Goal: Task Accomplishment & Management: Manage account settings

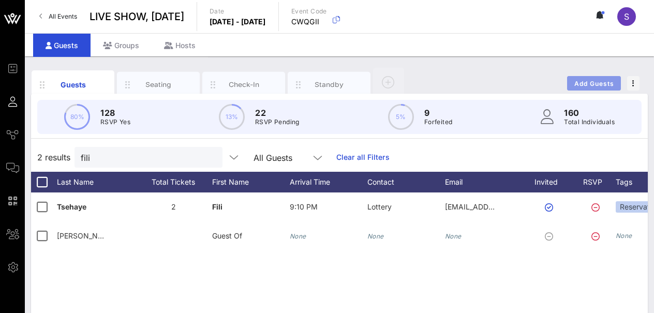
click at [591, 81] on span "Add Guests" at bounding box center [594, 84] width 41 height 8
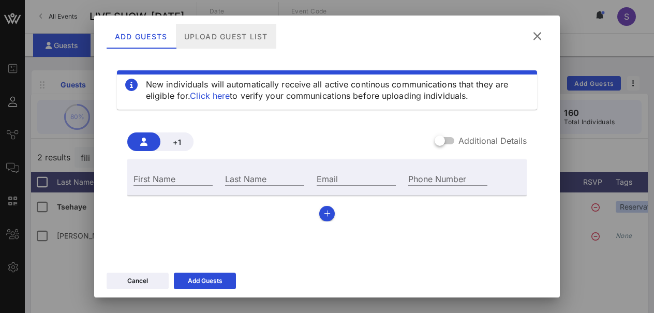
click at [238, 43] on div "Upload Guest List" at bounding box center [226, 36] width 100 height 25
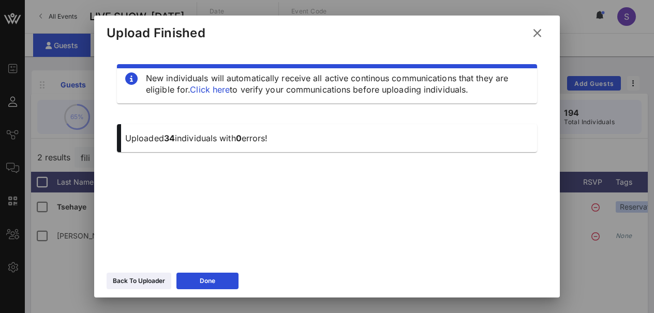
drag, startPoint x: 150, startPoint y: 193, endPoint x: 170, endPoint y: 214, distance: 28.9
click at [170, 214] on div "New individuals will automatically receive all active continous communications …" at bounding box center [327, 172] width 441 height 248
click at [236, 187] on div "New individuals will automatically receive all active continous communications …" at bounding box center [327, 172] width 441 height 248
click at [220, 281] on button "Done" at bounding box center [207, 281] width 62 height 17
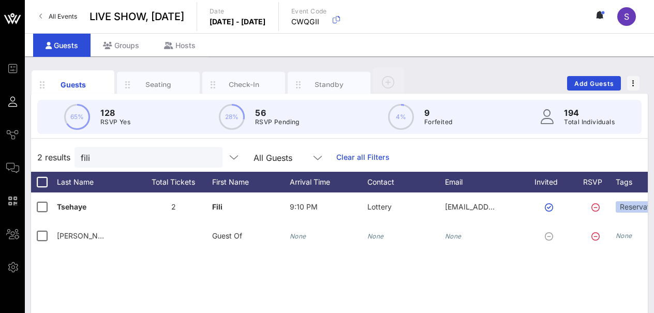
click at [363, 161] on link "Clear all Filters" at bounding box center [362, 157] width 53 height 11
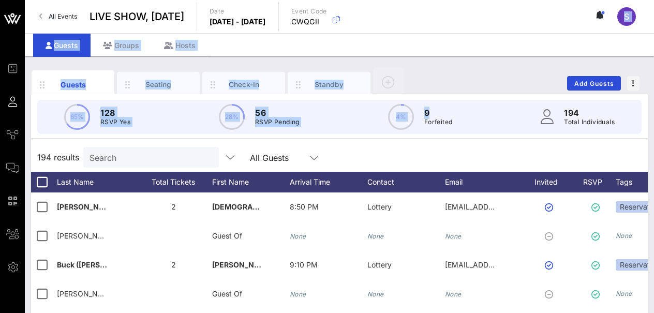
drag, startPoint x: 468, startPoint y: 105, endPoint x: 383, endPoint y: 119, distance: 86.6
click at [383, 119] on div "65% 128 RSVP Yes 28% 56 RSVP Pending 4% 9 Forfeited 194 Total Individuals" at bounding box center [339, 117] width 604 height 34
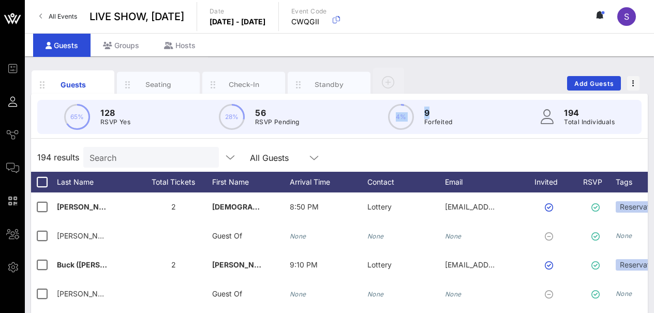
click at [383, 119] on div "65% 128 RSVP Yes 28% 56 RSVP Pending 4% 9 Forfeited 194 Total Individuals" at bounding box center [339, 117] width 604 height 34
click at [529, 182] on div "Invited" at bounding box center [550, 182] width 57 height 21
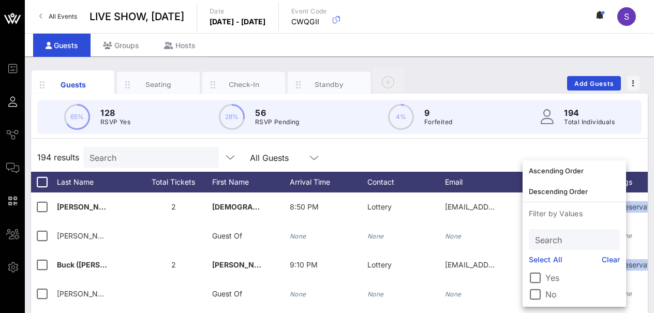
click at [498, 158] on div "194 results Search All Guests" at bounding box center [339, 157] width 617 height 29
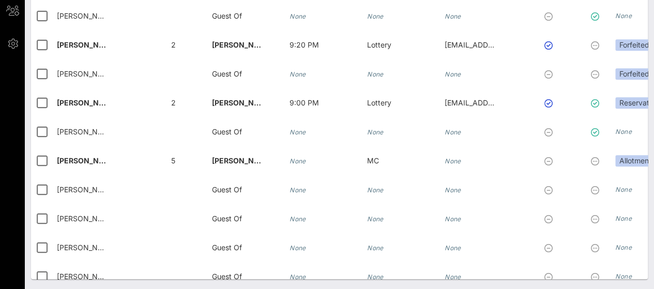
scroll to position [4497, 0]
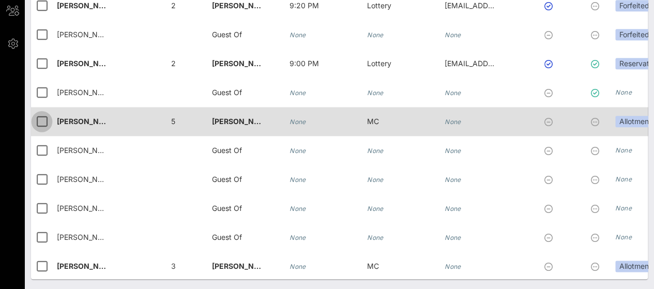
click at [42, 119] on div at bounding box center [42, 122] width 18 height 18
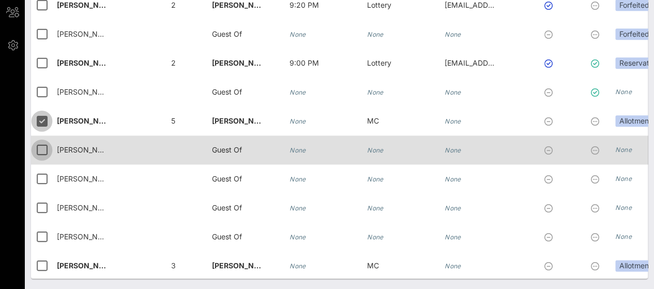
scroll to position [221, 0]
click at [41, 147] on div at bounding box center [42, 151] width 18 height 18
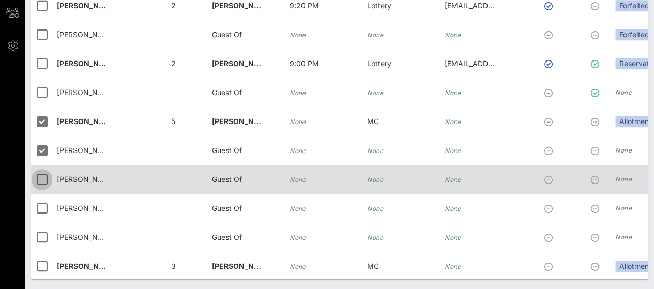
click at [40, 178] on div at bounding box center [42, 180] width 18 height 18
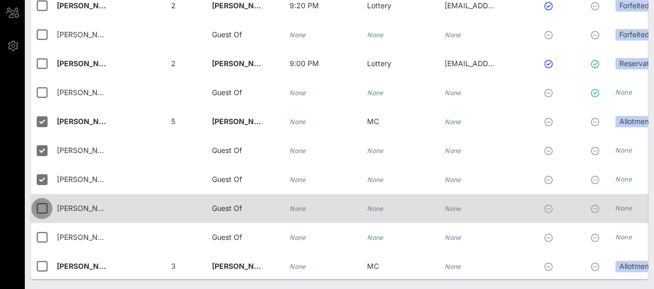
click at [39, 206] on div at bounding box center [42, 209] width 18 height 18
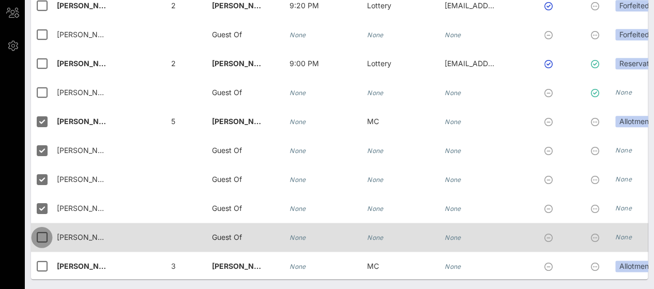
click at [40, 235] on div at bounding box center [42, 238] width 18 height 18
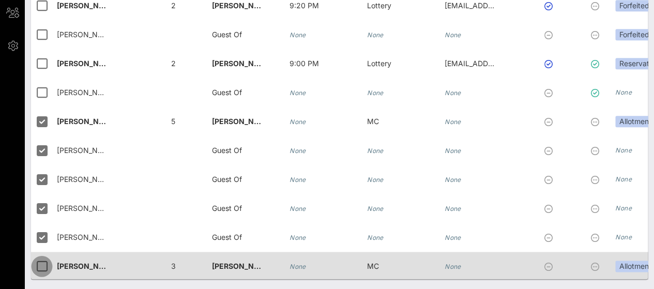
click at [38, 261] on div at bounding box center [42, 267] width 18 height 18
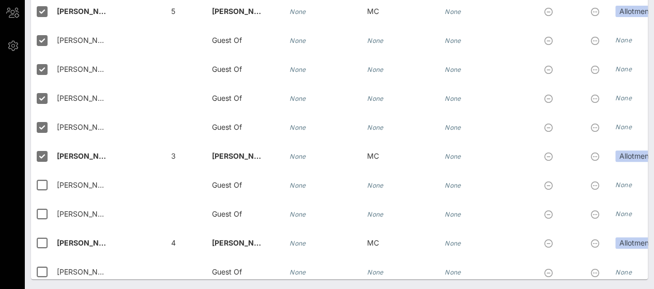
scroll to position [4697, 0]
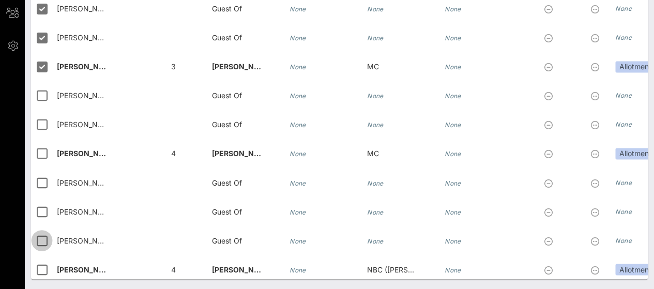
click at [44, 237] on div at bounding box center [42, 241] width 18 height 18
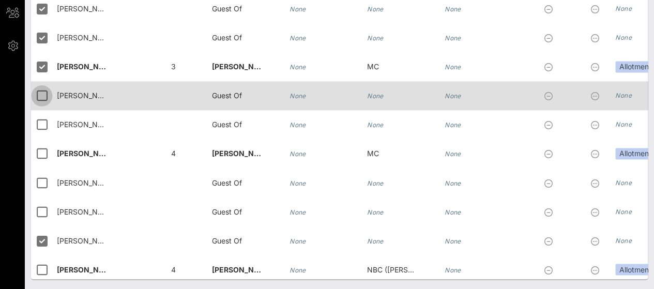
click at [42, 101] on div at bounding box center [42, 96] width 18 height 18
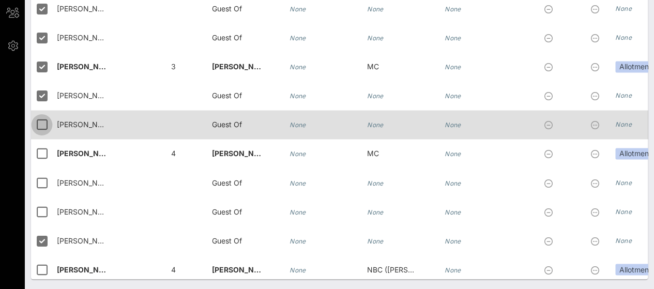
click at [40, 124] on div at bounding box center [42, 125] width 18 height 18
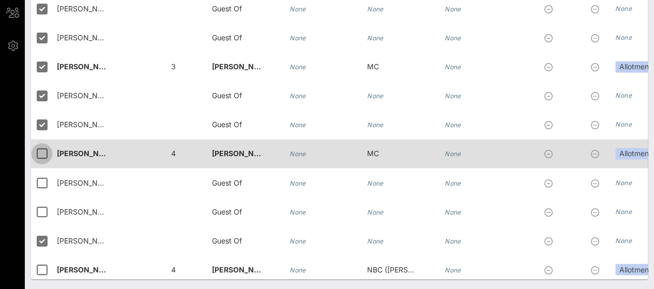
click at [40, 149] on div at bounding box center [42, 154] width 18 height 18
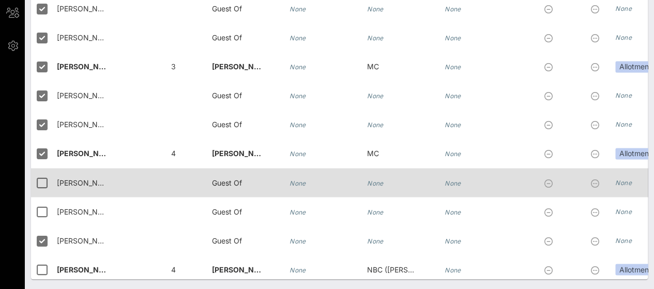
click at [38, 168] on div at bounding box center [44, 182] width 26 height 29
click at [40, 184] on div at bounding box center [42, 183] width 18 height 18
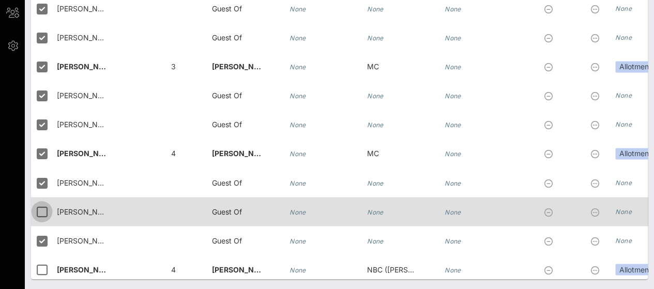
click at [39, 220] on div at bounding box center [42, 212] width 18 height 18
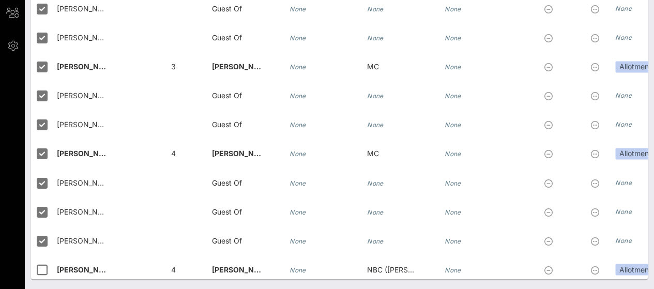
scroll to position [4784, 0]
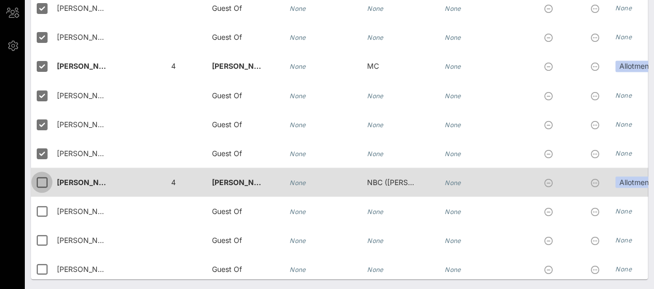
click at [44, 185] on div at bounding box center [42, 182] width 18 height 18
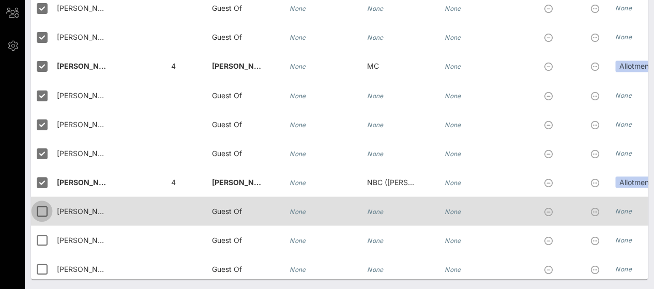
click at [40, 214] on div at bounding box center [42, 211] width 18 height 18
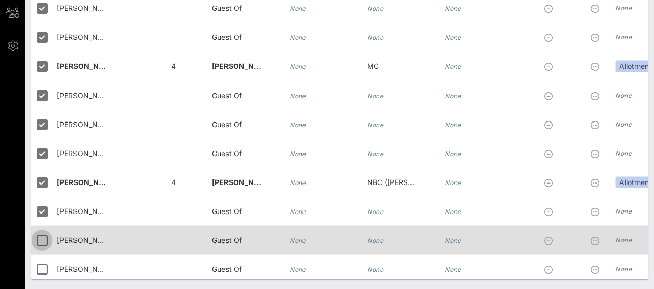
click at [41, 235] on div at bounding box center [42, 240] width 18 height 18
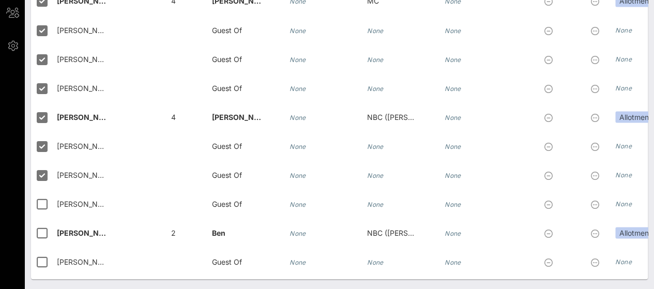
scroll to position [4850, 0]
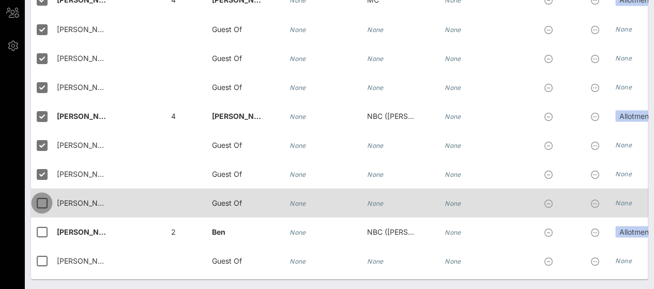
click at [42, 203] on div at bounding box center [42, 203] width 18 height 18
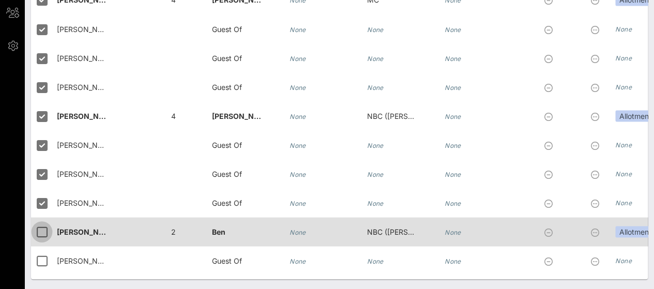
click at [40, 225] on div at bounding box center [42, 232] width 18 height 18
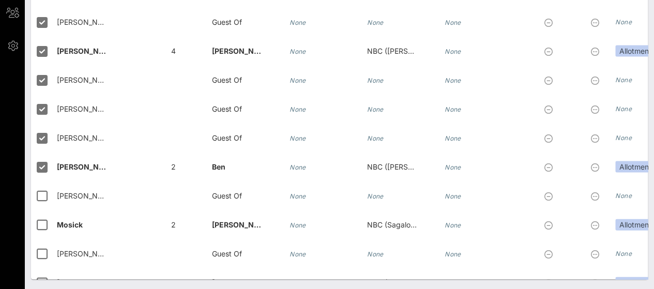
scroll to position [4917, 0]
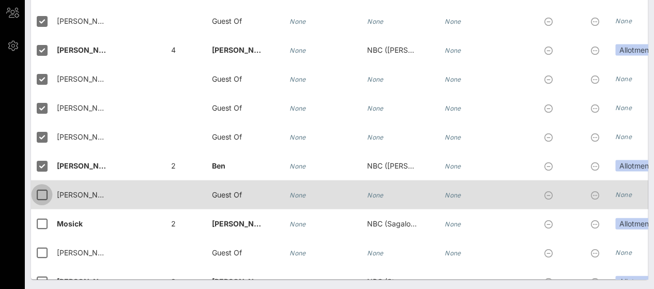
click at [43, 196] on div at bounding box center [42, 195] width 18 height 18
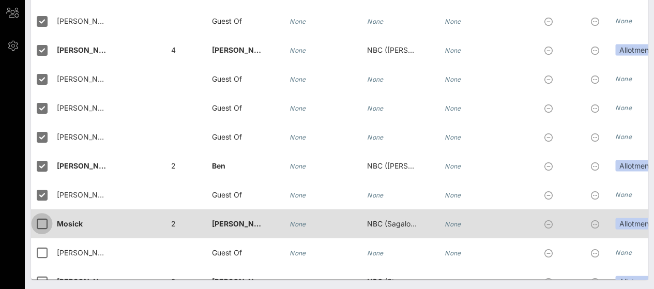
click at [41, 223] on div at bounding box center [42, 224] width 18 height 18
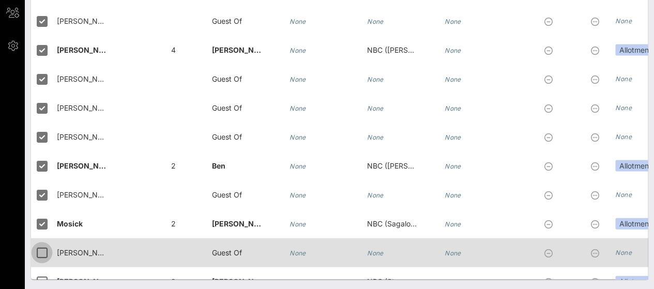
click at [40, 246] on div at bounding box center [42, 253] width 18 height 18
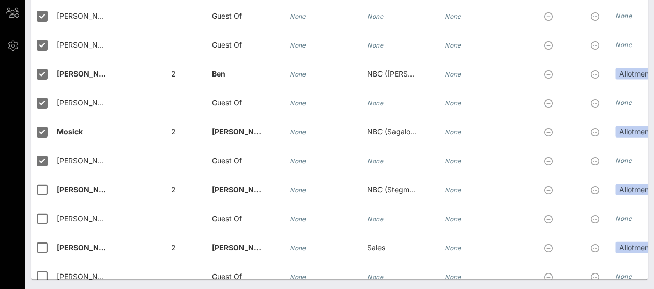
scroll to position [5009, 0]
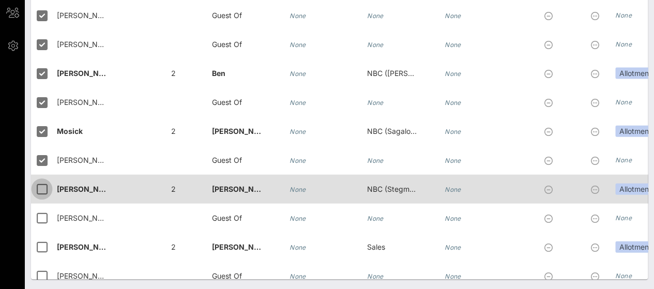
click at [42, 182] on div at bounding box center [42, 189] width 18 height 18
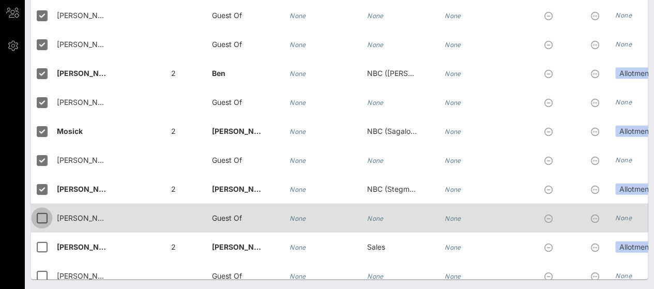
click at [40, 215] on div at bounding box center [42, 218] width 18 height 18
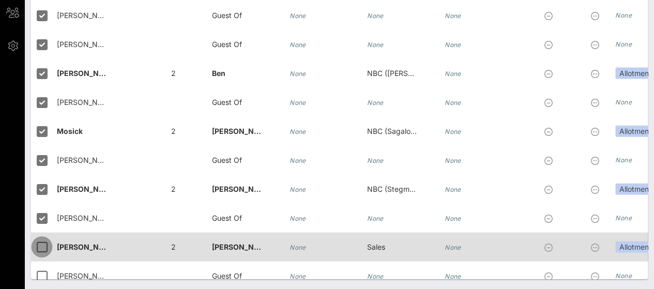
click at [38, 241] on div at bounding box center [42, 247] width 18 height 18
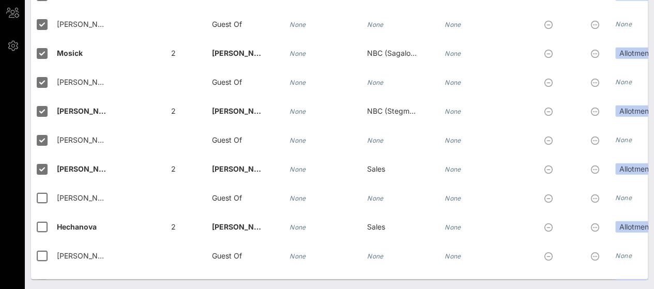
scroll to position [5088, 0]
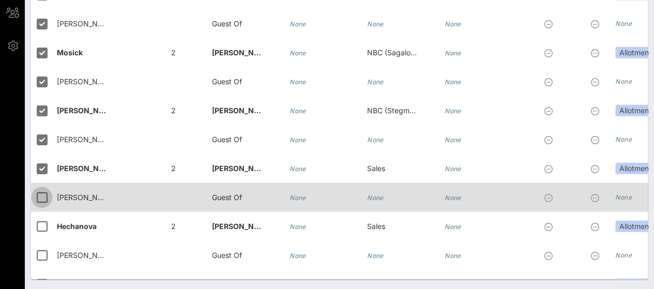
click at [44, 196] on div at bounding box center [42, 197] width 18 height 18
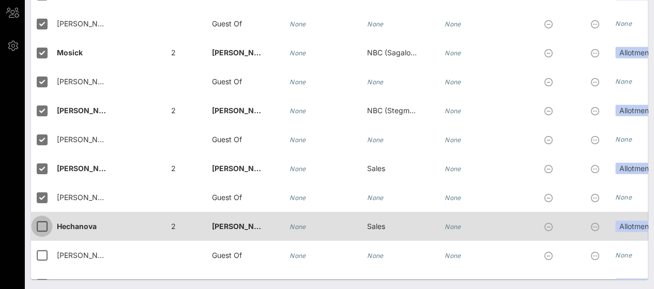
click at [41, 226] on div at bounding box center [42, 226] width 18 height 18
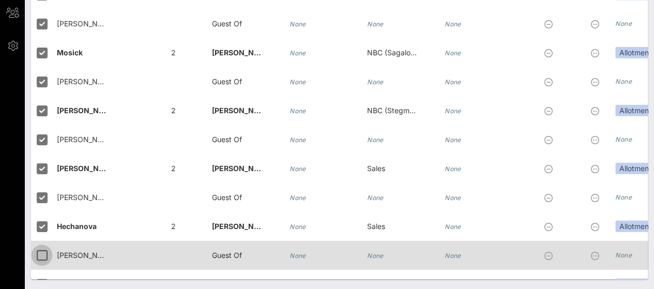
click at [39, 251] on div at bounding box center [42, 255] width 18 height 18
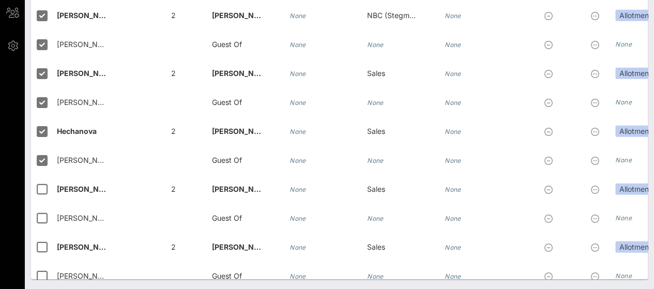
scroll to position [5183, 0]
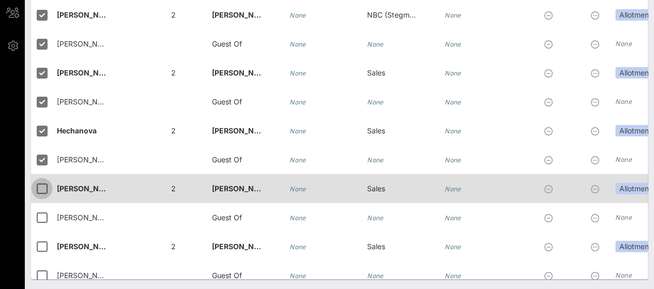
click at [44, 190] on div at bounding box center [42, 189] width 18 height 18
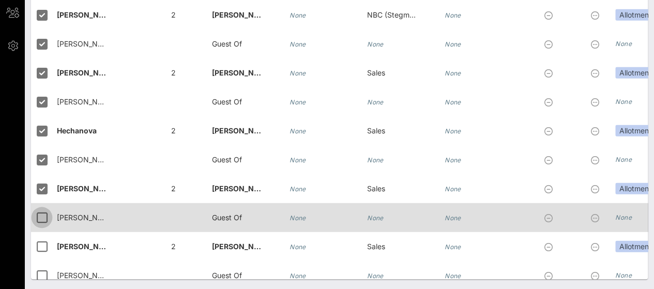
click at [39, 212] on div at bounding box center [42, 218] width 18 height 18
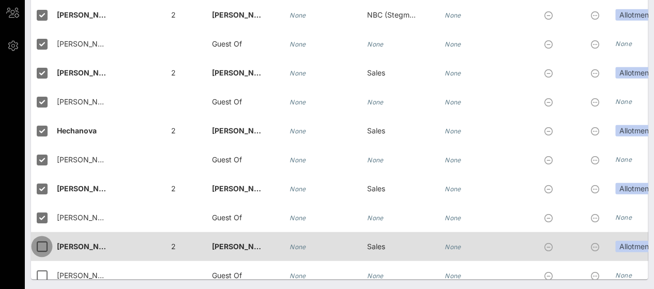
click at [41, 240] on div at bounding box center [42, 247] width 18 height 18
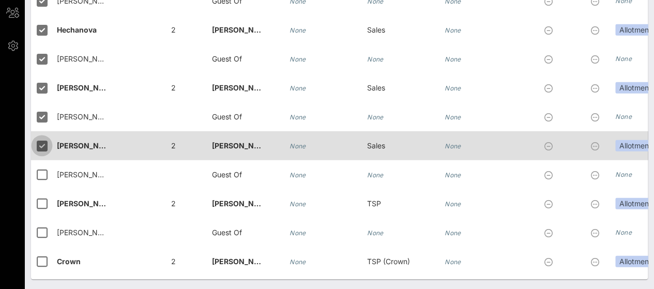
scroll to position [5286, 0]
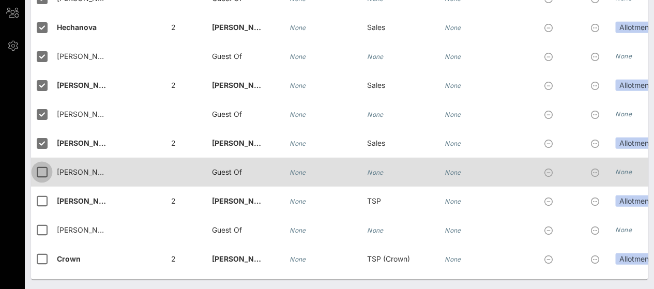
click at [43, 176] on div at bounding box center [42, 172] width 18 height 18
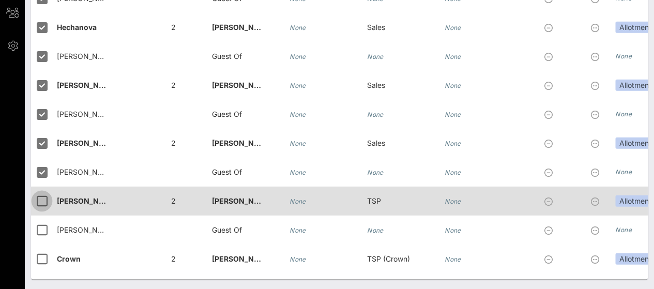
click at [42, 198] on div at bounding box center [42, 201] width 18 height 18
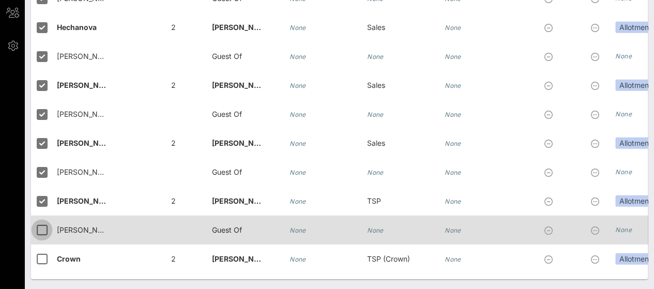
click at [43, 229] on div at bounding box center [42, 230] width 18 height 18
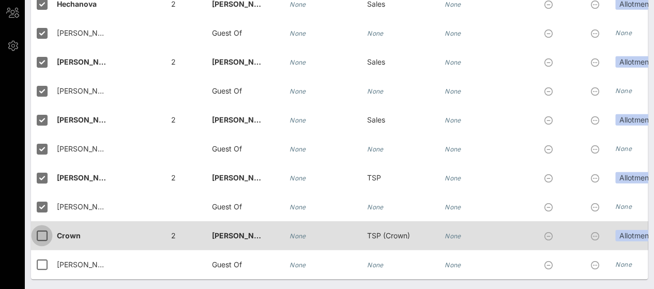
click at [43, 229] on div at bounding box center [42, 236] width 18 height 18
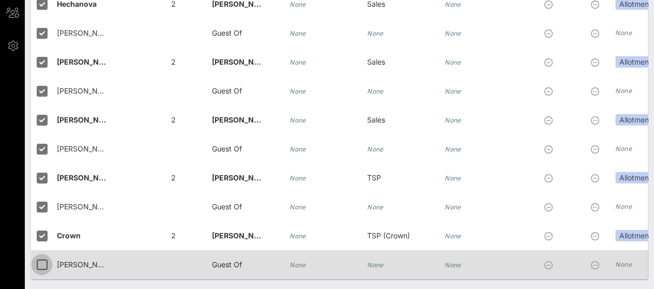
click at [46, 261] on div at bounding box center [42, 265] width 18 height 18
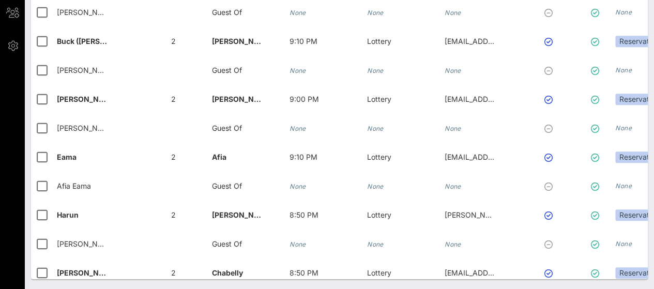
scroll to position [0, 0]
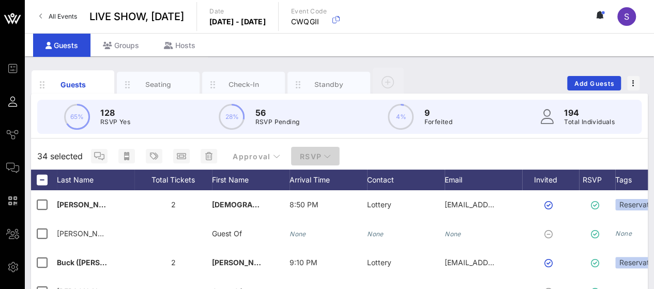
click at [315, 150] on button "RSVP" at bounding box center [315, 156] width 49 height 19
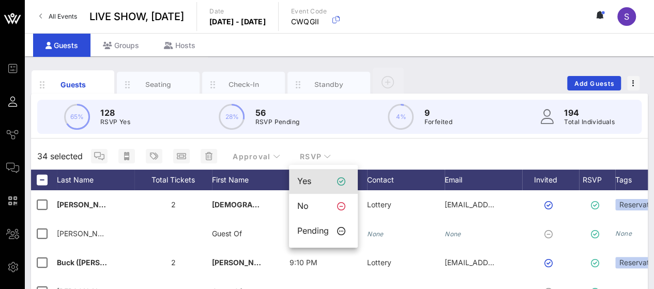
click at [313, 175] on div "Yes" at bounding box center [323, 181] width 69 height 25
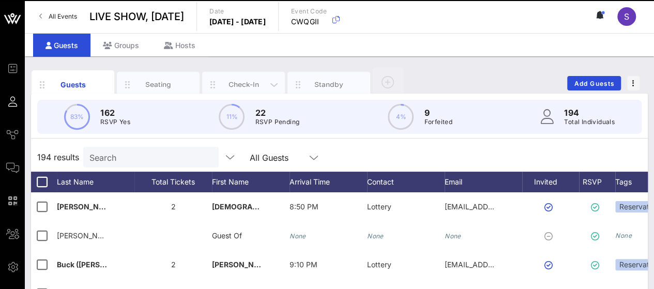
drag, startPoint x: 313, startPoint y: 175, endPoint x: 234, endPoint y: 86, distance: 119.5
click at [234, 86] on div "Guests Seating Check-In Standby Add Guests 83% 162 RSVP Yes 11% 22 RSVP Pending…" at bounding box center [339, 285] width 617 height 436
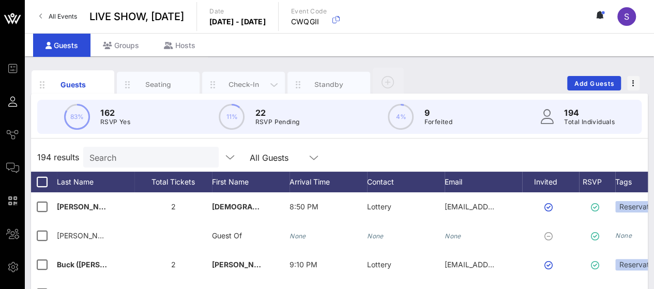
click at [245, 78] on div "Check-In" at bounding box center [243, 85] width 83 height 26
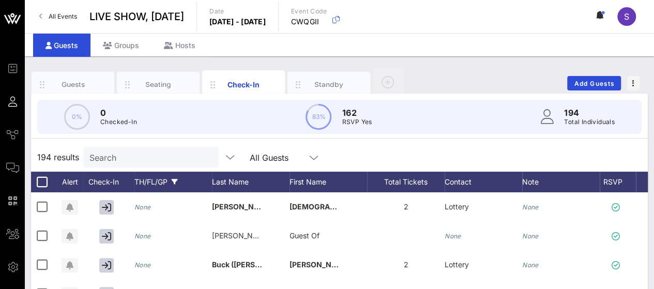
click at [165, 178] on div "TH/FL/GP" at bounding box center [174, 182] width 78 height 21
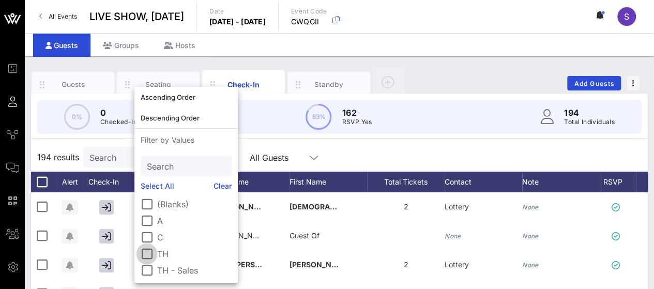
click at [150, 256] on div at bounding box center [147, 254] width 18 height 18
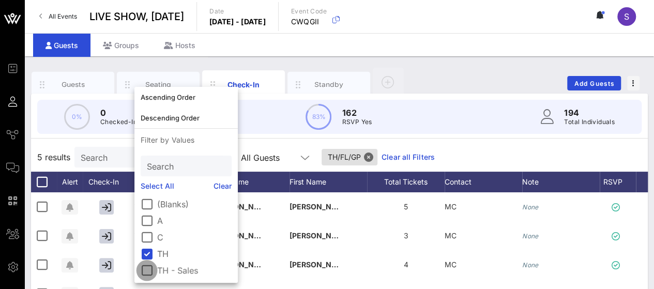
click at [145, 270] on div at bounding box center [147, 271] width 18 height 18
click at [471, 151] on div "8 results Search All Guests TH/FL/GP Clear all Filters" at bounding box center [339, 157] width 617 height 29
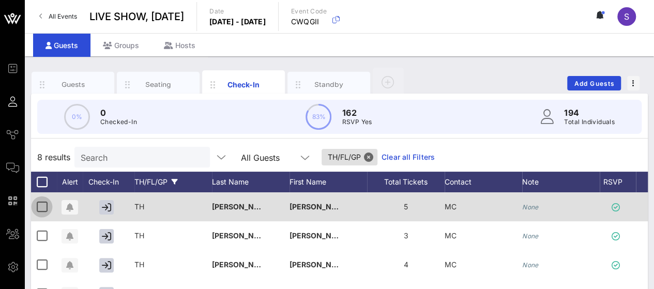
click at [37, 209] on div at bounding box center [42, 207] width 18 height 18
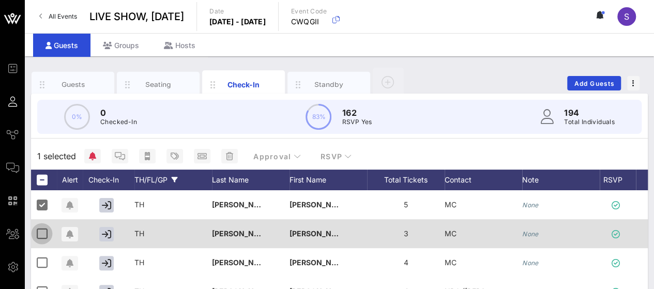
click at [41, 238] on div at bounding box center [42, 234] width 18 height 18
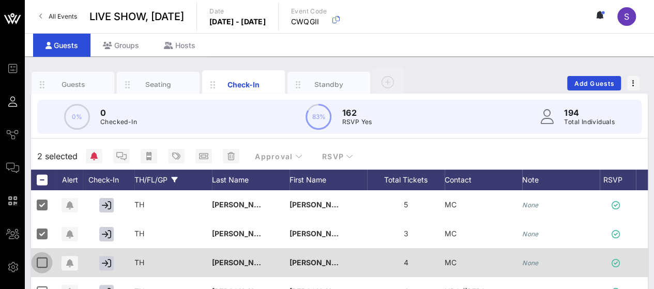
click at [41, 259] on div at bounding box center [42, 263] width 18 height 18
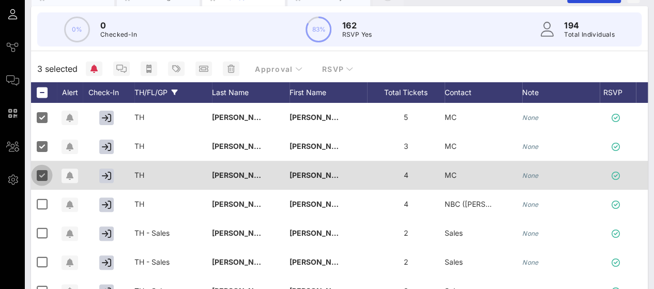
scroll to position [88, 0]
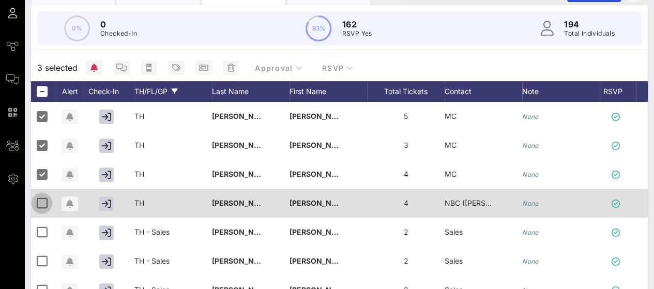
click at [39, 204] on div at bounding box center [42, 204] width 18 height 18
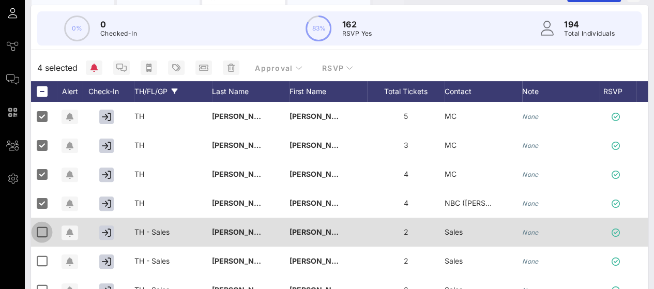
click at [41, 232] on div at bounding box center [42, 232] width 18 height 18
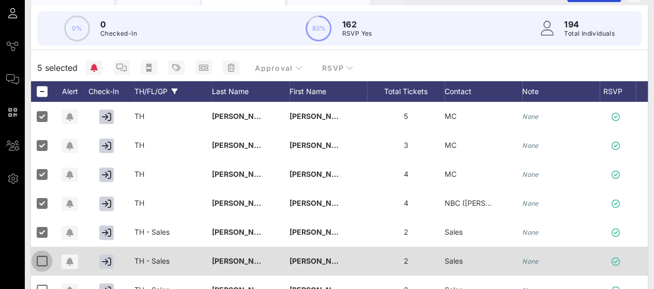
click at [42, 260] on div at bounding box center [42, 261] width 18 height 18
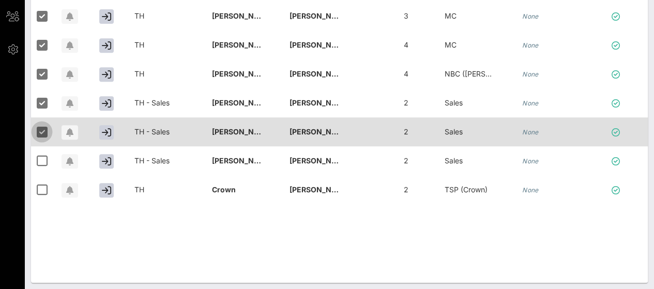
scroll to position [220, 0]
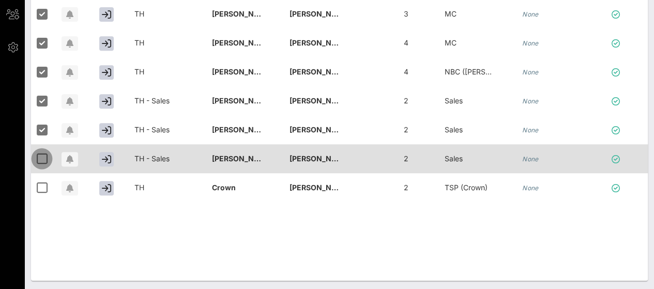
click at [43, 156] on div at bounding box center [42, 159] width 18 height 18
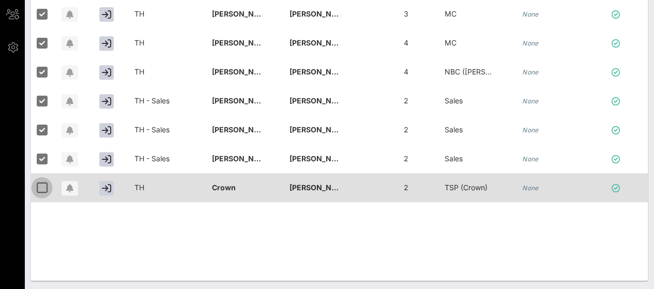
click at [43, 186] on div at bounding box center [42, 188] width 18 height 18
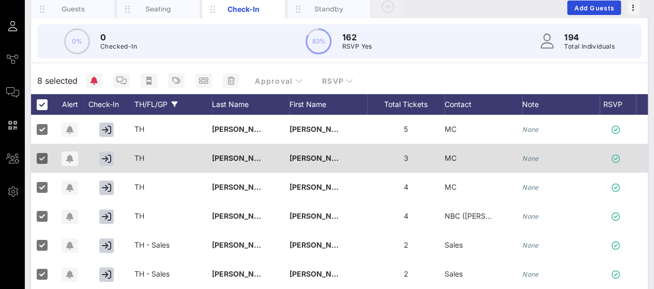
scroll to position [74, 0]
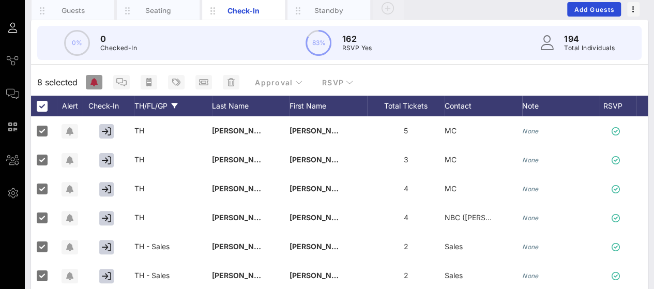
click at [96, 81] on icon "button" at bounding box center [94, 82] width 7 height 8
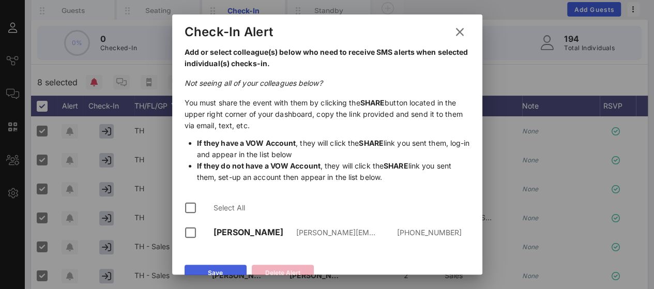
click at [228, 274] on button "Save" at bounding box center [216, 273] width 62 height 17
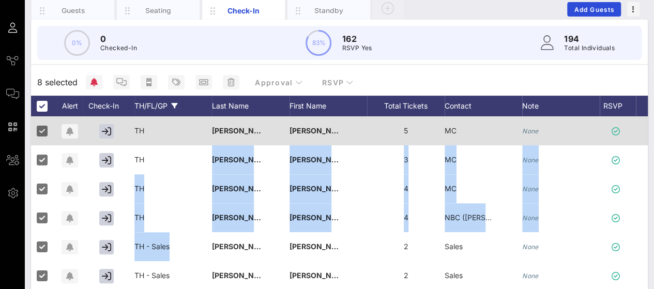
drag, startPoint x: 197, startPoint y: 231, endPoint x: 131, endPoint y: 127, distance: 123.4
click at [131, 127] on div "TH Cruz Heidi 5 MC None TH Igbokwe Pearlena 3 MC None TH Miller Adam 4 MC None …" at bounding box center [339, 232] width 617 height 232
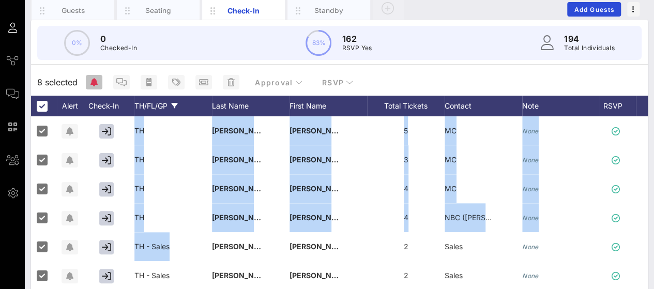
click at [97, 82] on icon "button" at bounding box center [94, 82] width 7 height 8
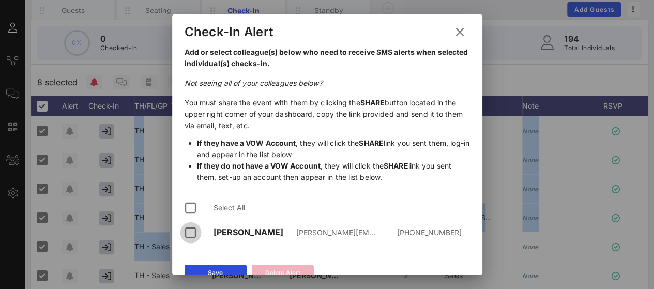
click at [188, 232] on div at bounding box center [191, 233] width 18 height 18
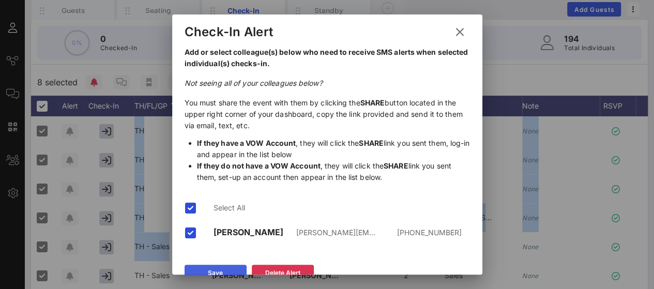
click at [209, 274] on div "Save" at bounding box center [215, 273] width 15 height 10
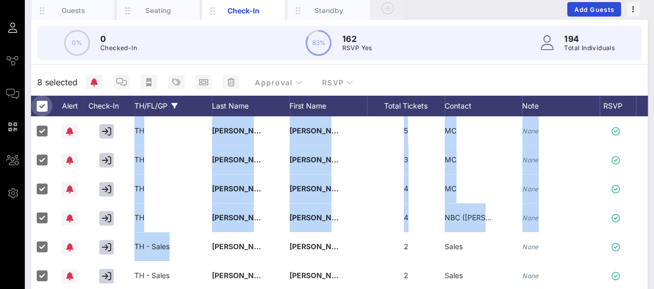
click at [39, 101] on div at bounding box center [42, 106] width 18 height 18
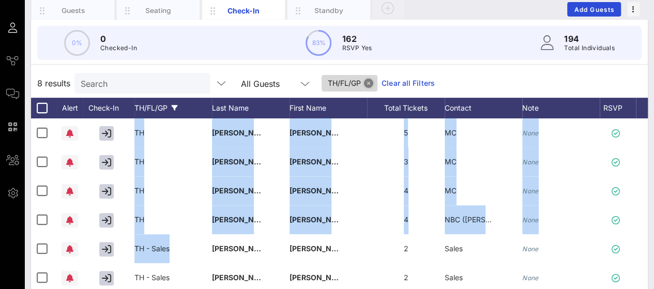
click at [364, 83] on button "Close" at bounding box center [368, 83] width 9 height 9
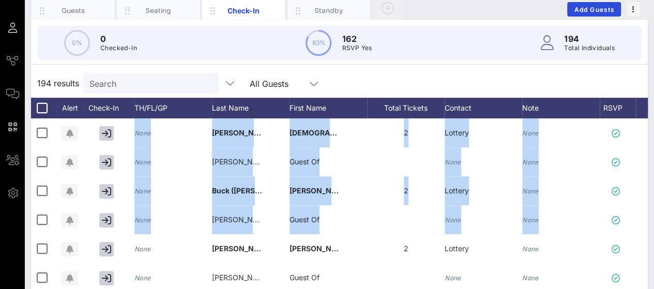
click at [354, 79] on div "194 results Search All Guests" at bounding box center [339, 83] width 617 height 29
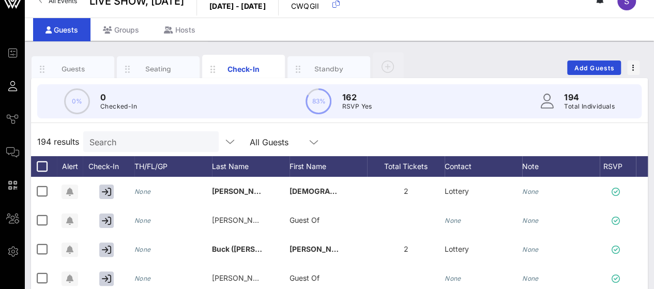
scroll to position [9, 0]
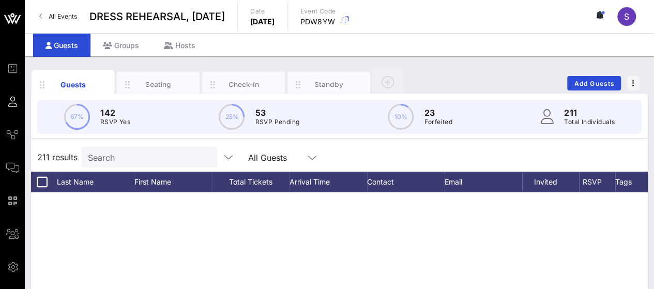
scroll to position [5802, 0]
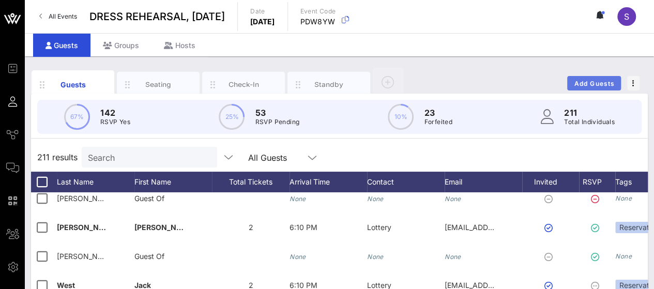
click at [576, 85] on span "Add Guests" at bounding box center [594, 84] width 41 height 8
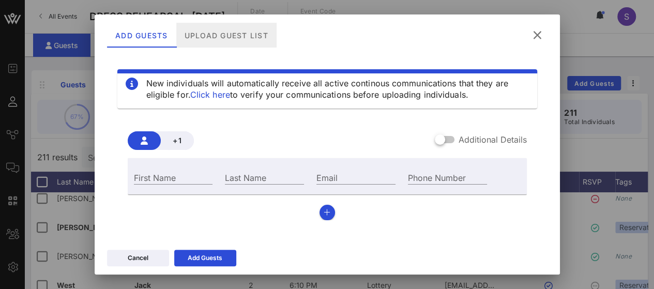
click at [254, 36] on div "Upload Guest List" at bounding box center [226, 35] width 100 height 25
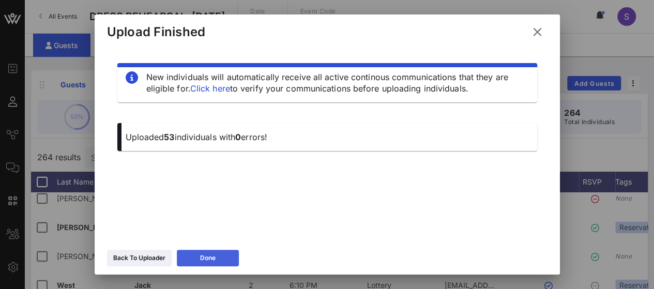
click at [230, 256] on button "Done" at bounding box center [208, 258] width 62 height 17
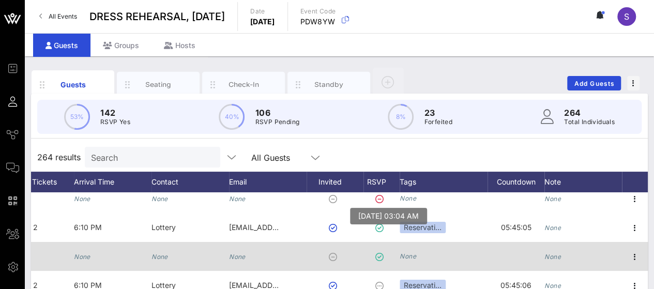
scroll to position [5802, 223]
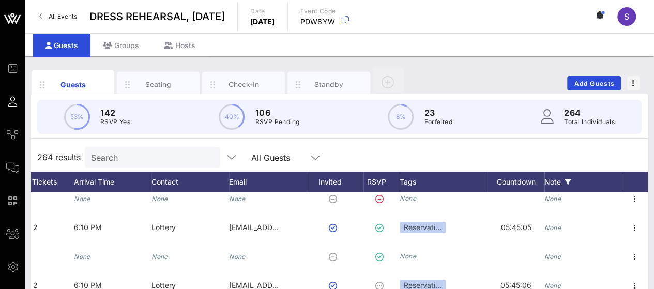
click at [552, 185] on div "Note" at bounding box center [584, 182] width 78 height 21
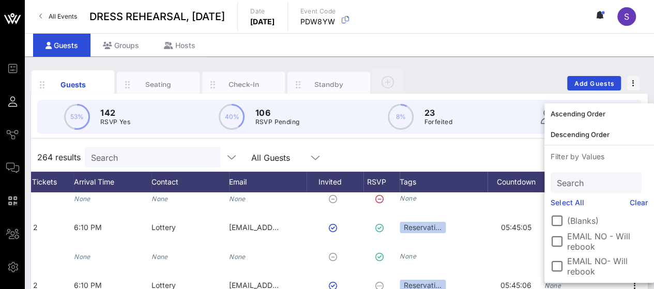
click at [552, 185] on div "Search" at bounding box center [596, 182] width 91 height 21
click at [449, 155] on div "264 results Search All Guests" at bounding box center [339, 157] width 617 height 29
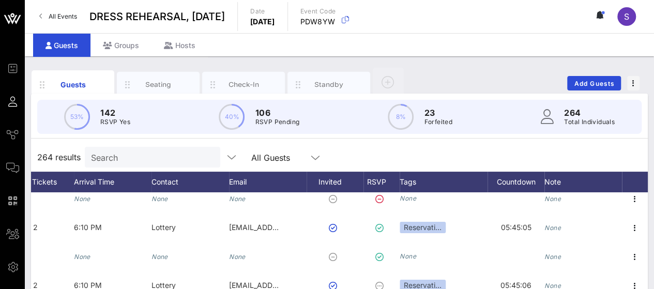
click at [408, 170] on div "264 results Search All Guests" at bounding box center [339, 157] width 617 height 29
click at [338, 180] on div "Invited" at bounding box center [335, 182] width 57 height 21
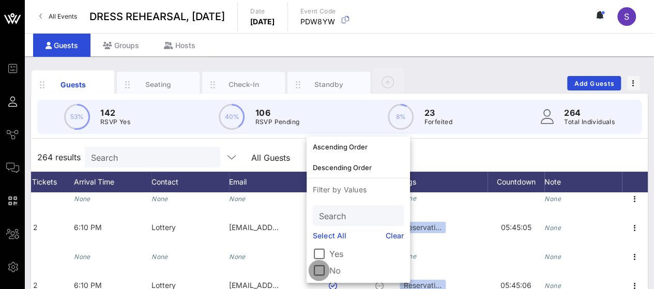
click at [320, 270] on div at bounding box center [319, 271] width 18 height 18
click at [469, 162] on div "264 results Search All Guests Invited Clear all Filters" at bounding box center [339, 157] width 617 height 29
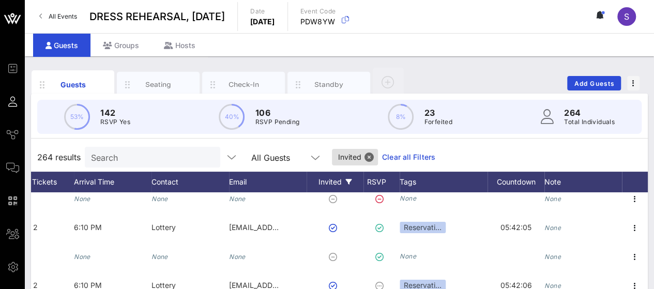
click at [330, 181] on div "Invited" at bounding box center [335, 182] width 57 height 21
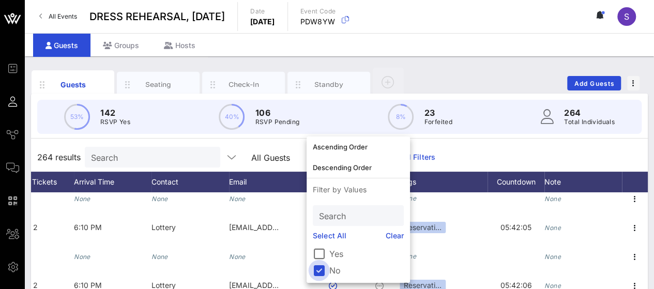
click at [324, 267] on div at bounding box center [319, 271] width 18 height 18
click at [466, 148] on div "264 results Search All Guests" at bounding box center [339, 157] width 617 height 29
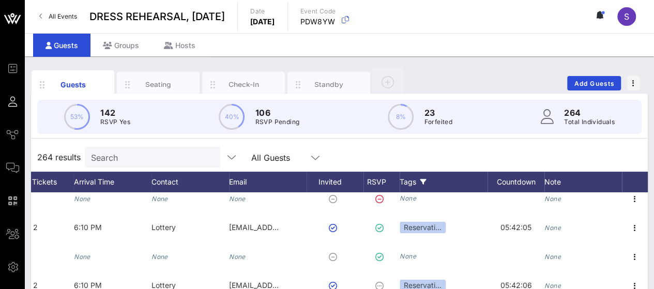
click at [406, 182] on div "Tags" at bounding box center [444, 182] width 88 height 21
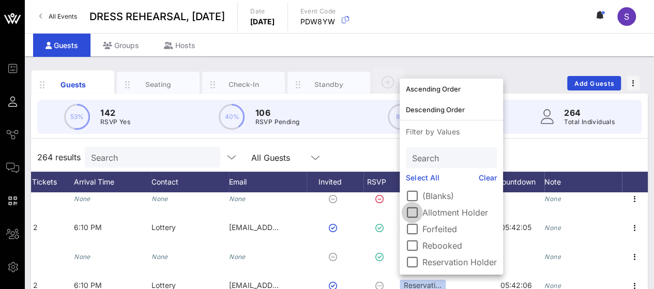
click at [413, 209] on div at bounding box center [413, 213] width 18 height 18
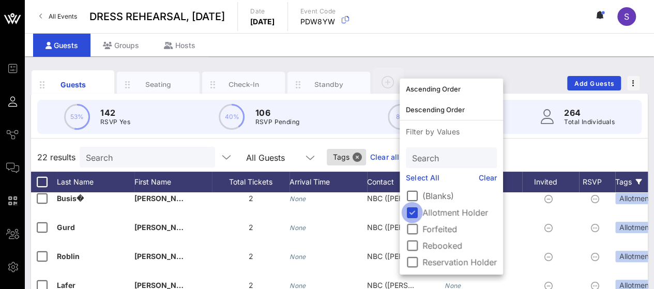
scroll to position [327, 0]
click at [560, 144] on div "22 results Search All Guests Tags Clear all Filters" at bounding box center [339, 157] width 617 height 29
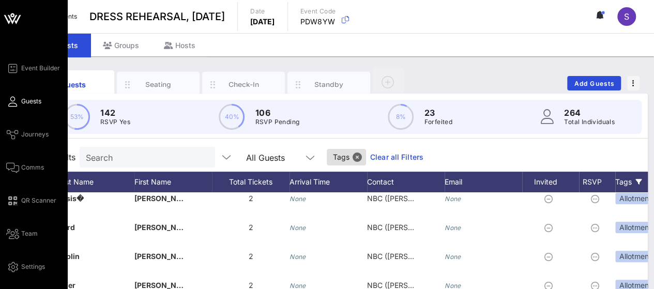
scroll to position [0, 0]
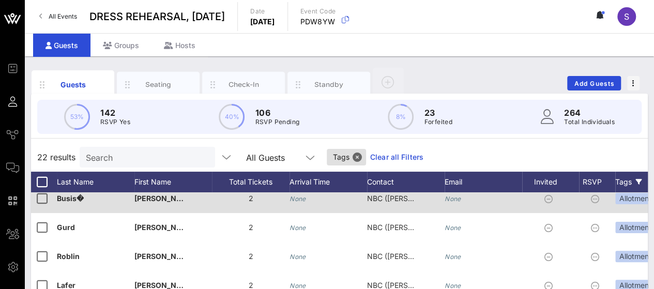
click at [101, 199] on div "Busis�" at bounding box center [96, 204] width 78 height 41
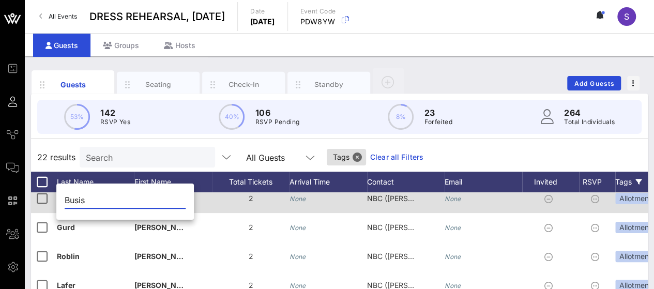
type input "Busis"
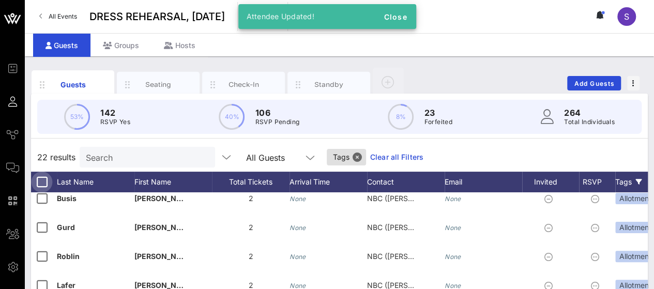
click at [43, 178] on div at bounding box center [42, 182] width 18 height 18
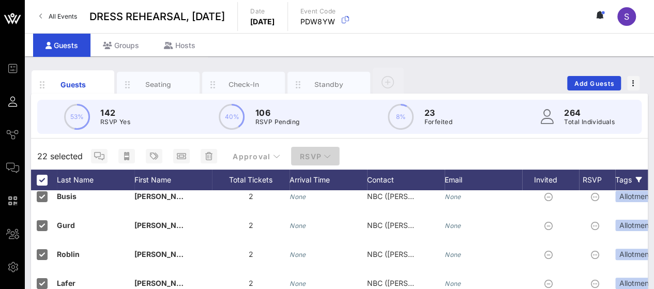
click at [321, 153] on span "RSVP" at bounding box center [316, 156] width 32 height 9
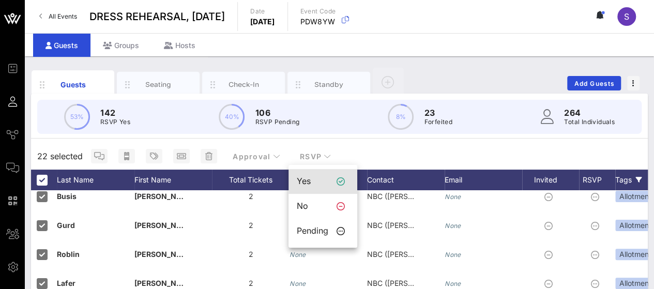
click at [319, 180] on div "Yes" at bounding box center [313, 181] width 32 height 10
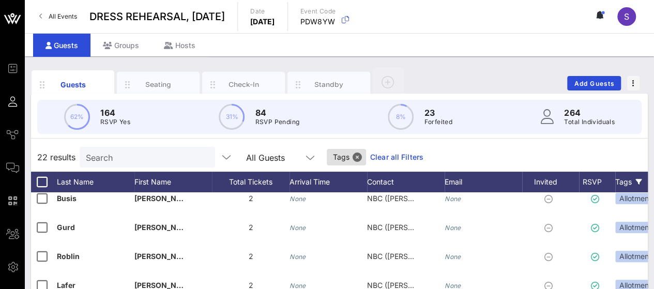
click at [397, 156] on link "Clear all Filters" at bounding box center [396, 157] width 53 height 11
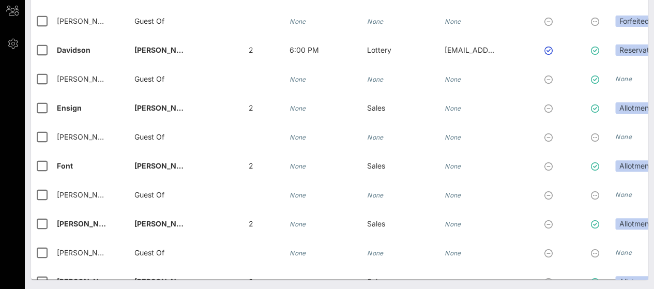
scroll to position [5990, 0]
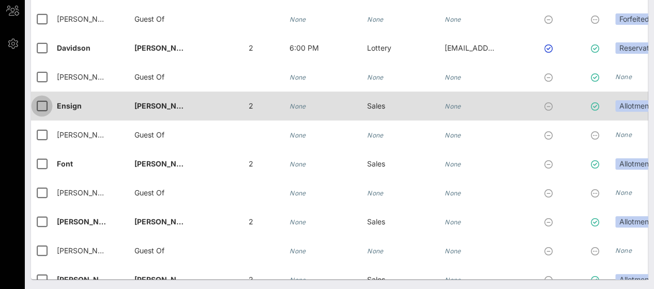
click at [42, 104] on div at bounding box center [42, 106] width 18 height 18
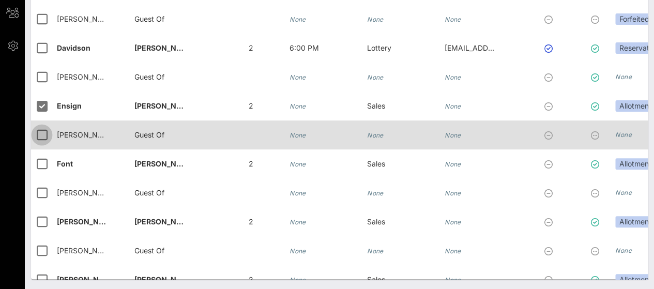
click at [40, 131] on div at bounding box center [42, 135] width 18 height 18
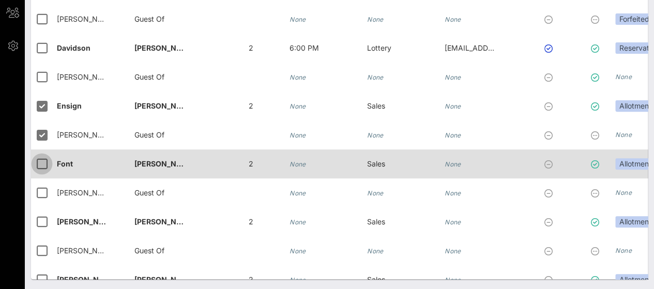
click at [46, 169] on div at bounding box center [42, 164] width 18 height 18
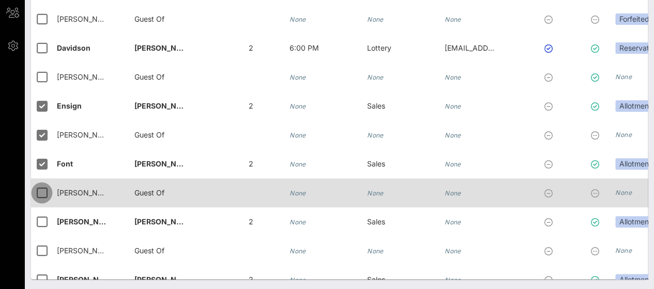
click at [46, 199] on div at bounding box center [42, 193] width 18 height 18
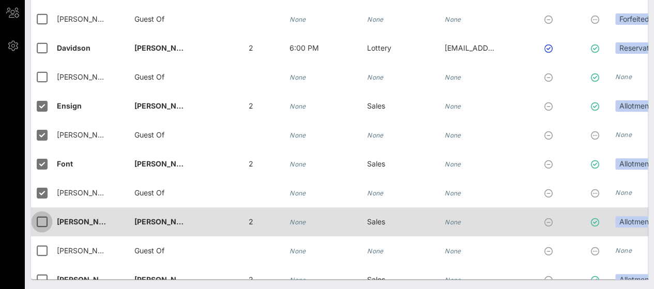
click at [44, 223] on div at bounding box center [42, 222] width 18 height 18
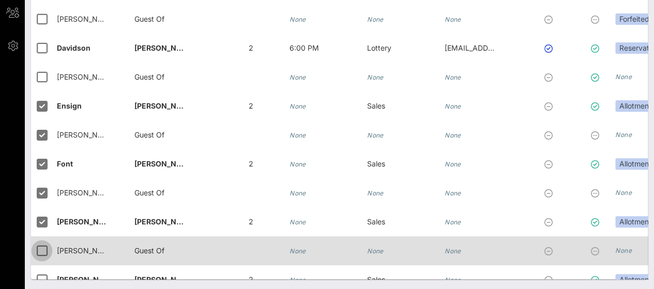
click at [42, 249] on div at bounding box center [42, 251] width 18 height 18
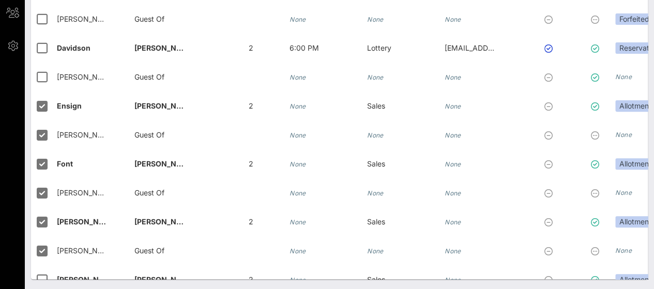
scroll to position [6128, 0]
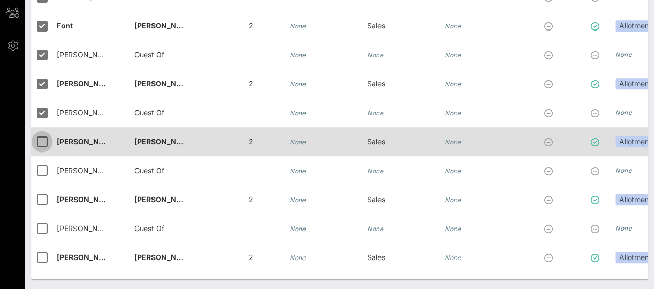
click at [41, 140] on div at bounding box center [42, 142] width 18 height 18
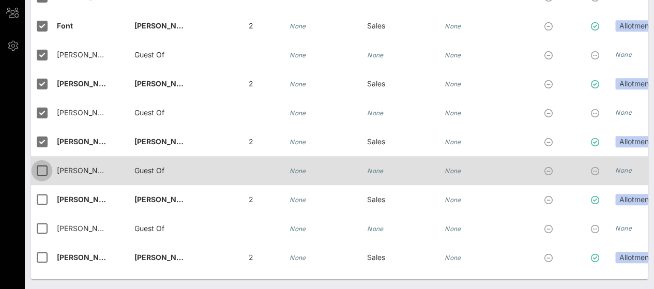
click at [40, 168] on div at bounding box center [42, 171] width 18 height 18
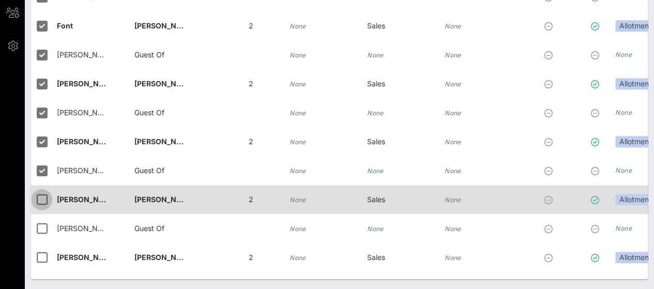
click at [41, 199] on div at bounding box center [42, 200] width 18 height 18
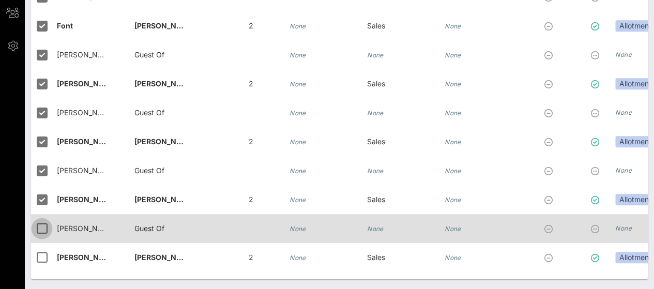
click at [42, 230] on div at bounding box center [42, 229] width 18 height 18
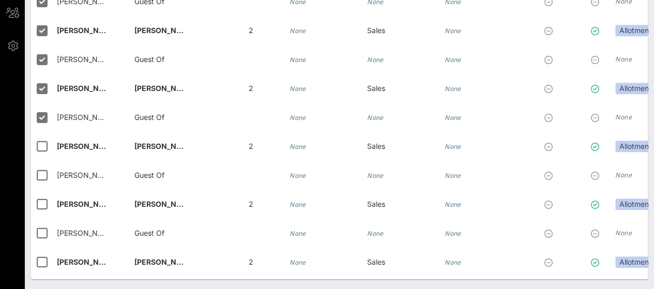
scroll to position [6240, 0]
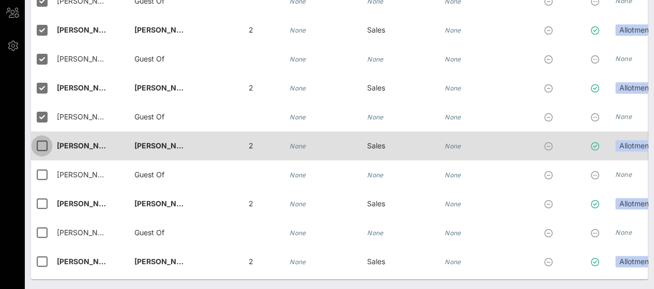
click at [49, 144] on div at bounding box center [42, 146] width 18 height 18
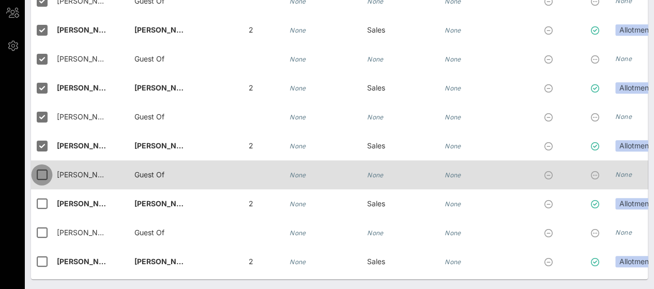
click at [43, 172] on div at bounding box center [42, 175] width 18 height 18
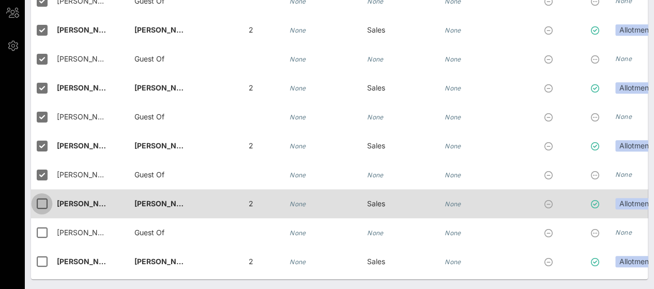
click at [42, 203] on div at bounding box center [42, 204] width 18 height 18
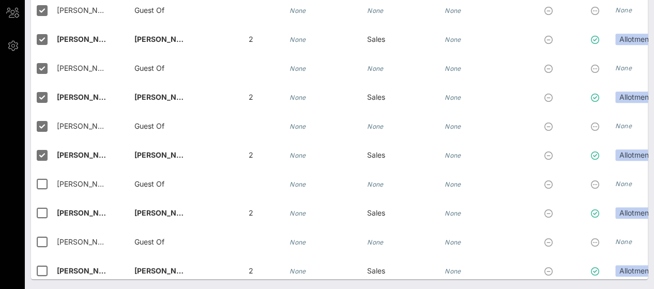
scroll to position [6289, 0]
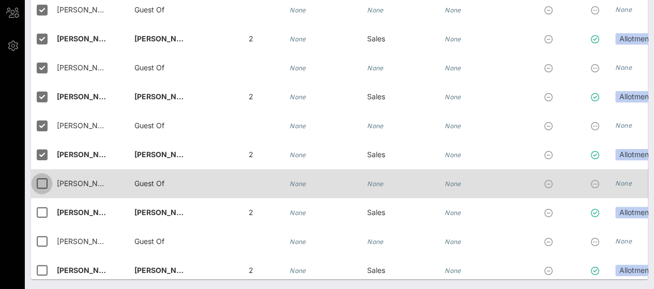
click at [40, 178] on div at bounding box center [42, 184] width 18 height 18
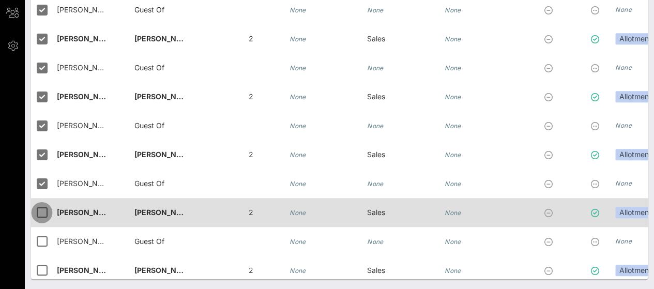
click at [42, 217] on div at bounding box center [42, 213] width 18 height 18
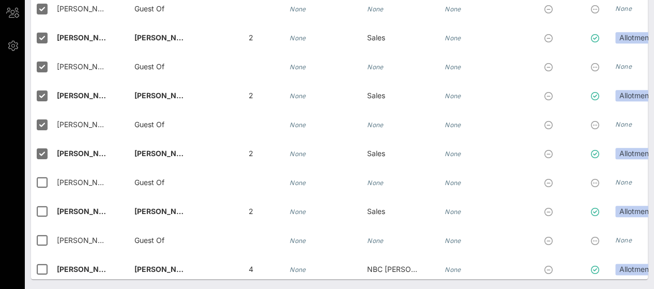
scroll to position [6349, 0]
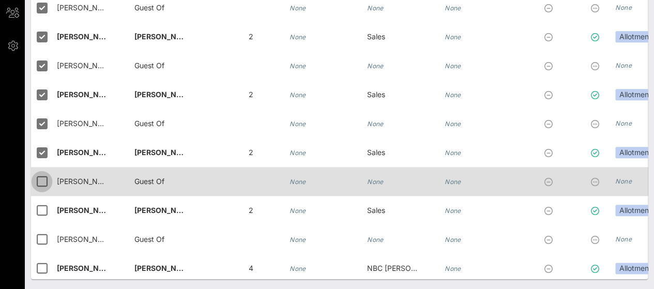
click at [46, 183] on div at bounding box center [42, 182] width 18 height 18
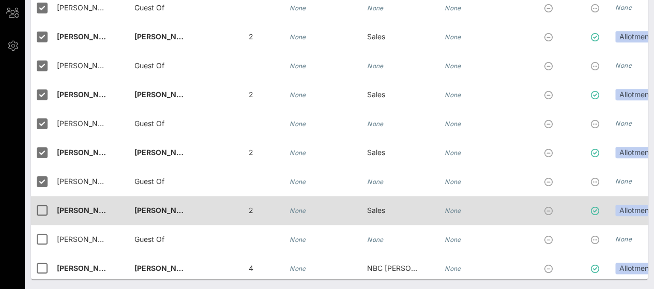
click at [44, 198] on div at bounding box center [44, 210] width 26 height 29
click at [41, 213] on div at bounding box center [42, 211] width 18 height 18
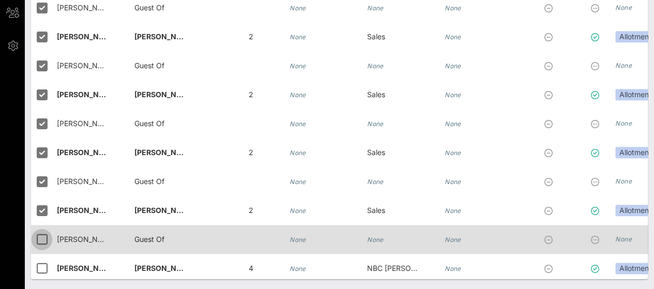
click at [38, 241] on div at bounding box center [42, 240] width 18 height 18
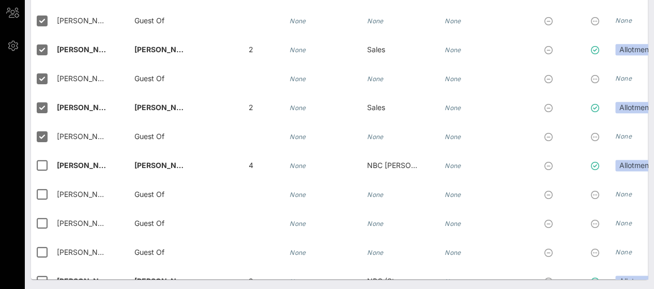
scroll to position [6453, 0]
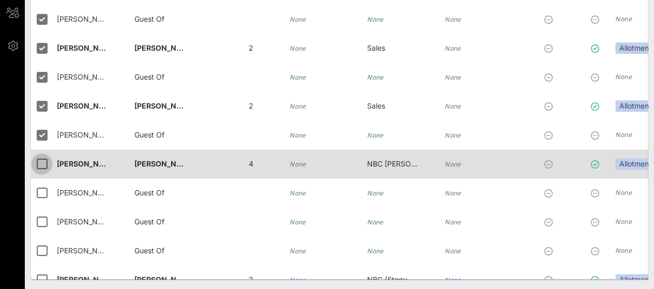
click at [41, 162] on div at bounding box center [42, 164] width 18 height 18
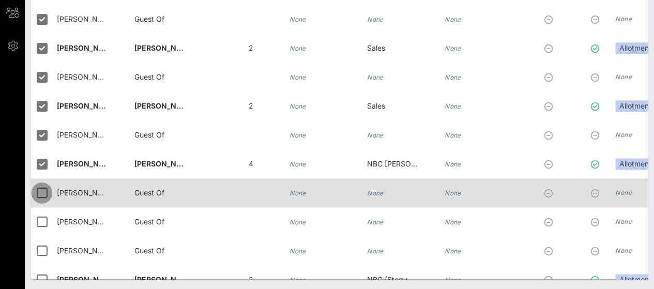
click at [38, 191] on div at bounding box center [42, 193] width 18 height 18
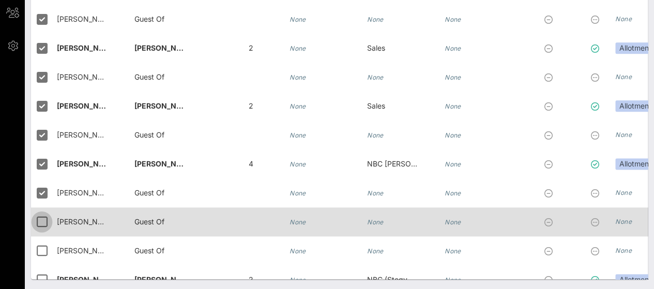
click at [43, 221] on div at bounding box center [42, 222] width 18 height 18
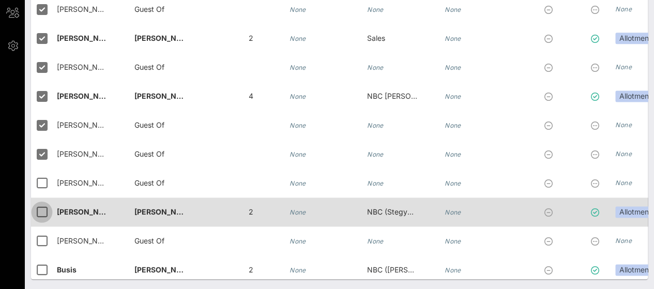
scroll to position [6522, 0]
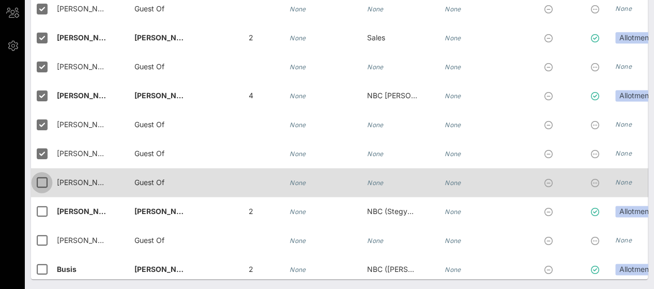
click at [43, 182] on div at bounding box center [42, 183] width 18 height 18
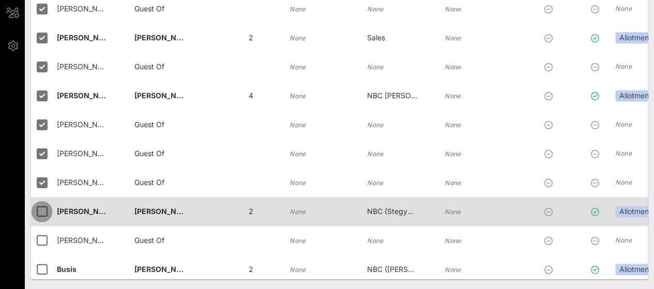
click at [42, 208] on div at bounding box center [42, 212] width 18 height 18
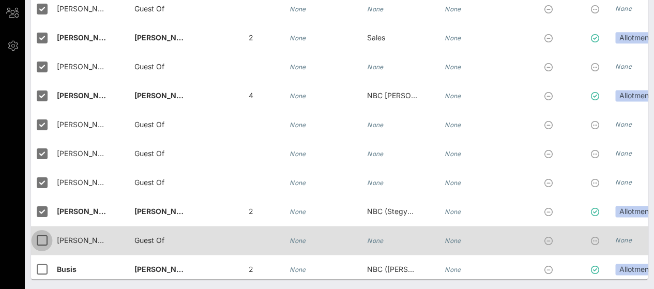
click at [43, 245] on div at bounding box center [42, 241] width 18 height 18
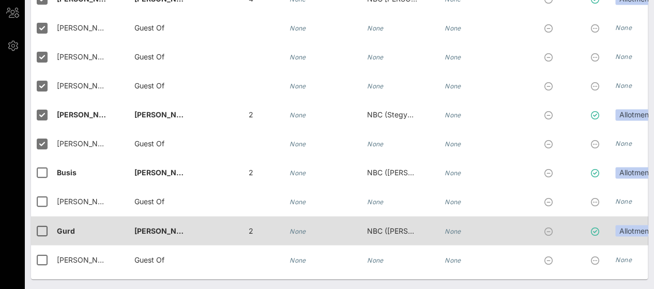
scroll to position [6619, 0]
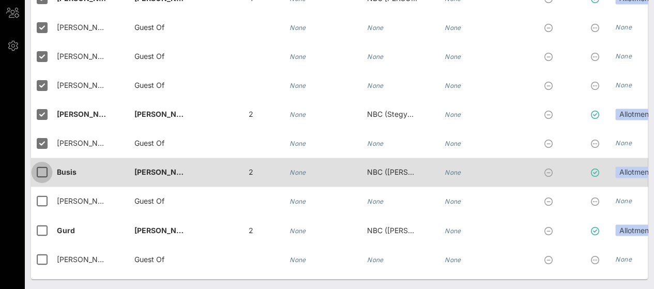
click at [45, 171] on div at bounding box center [42, 172] width 18 height 18
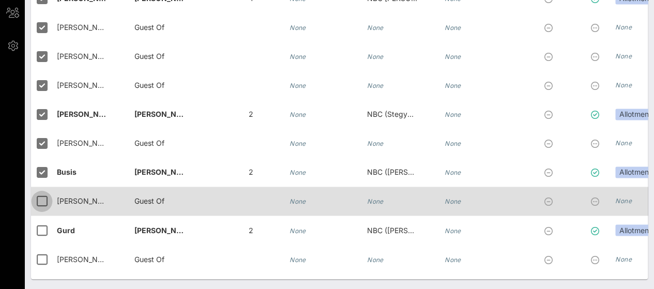
click at [43, 199] on div at bounding box center [42, 201] width 18 height 18
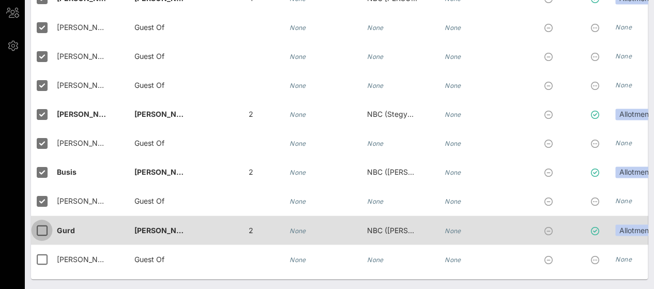
click at [43, 228] on div at bounding box center [42, 230] width 18 height 18
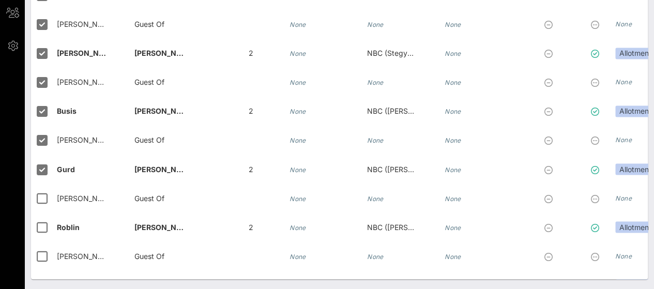
scroll to position [6682, 0]
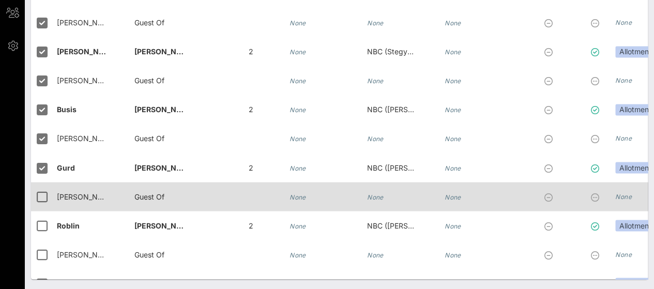
click at [49, 203] on div at bounding box center [44, 196] width 26 height 29
click at [39, 188] on div at bounding box center [42, 197] width 18 height 18
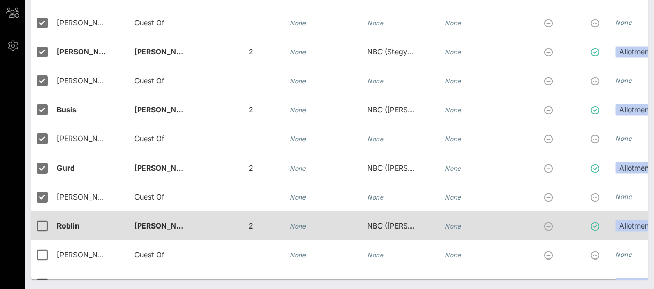
click at [38, 215] on div at bounding box center [44, 225] width 26 height 29
click at [40, 221] on div at bounding box center [42, 226] width 18 height 18
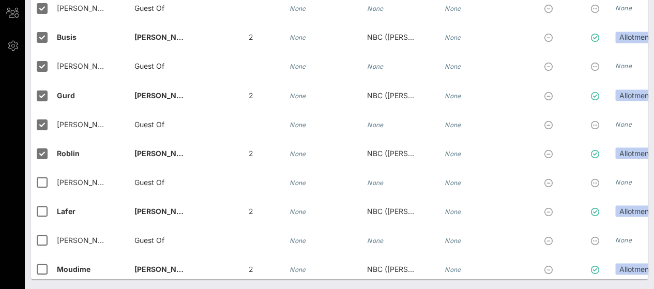
scroll to position [6755, 0]
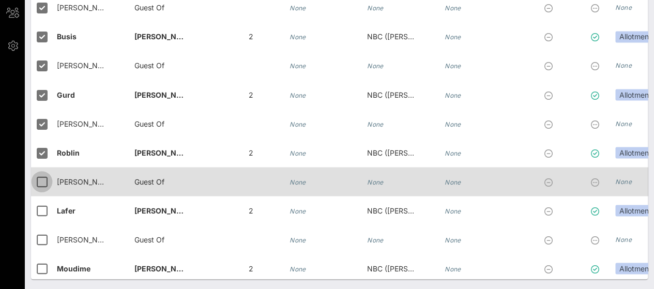
click at [41, 180] on div at bounding box center [42, 182] width 18 height 18
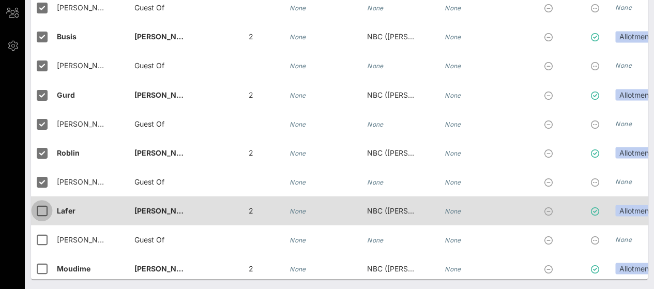
click at [40, 212] on div at bounding box center [42, 211] width 18 height 18
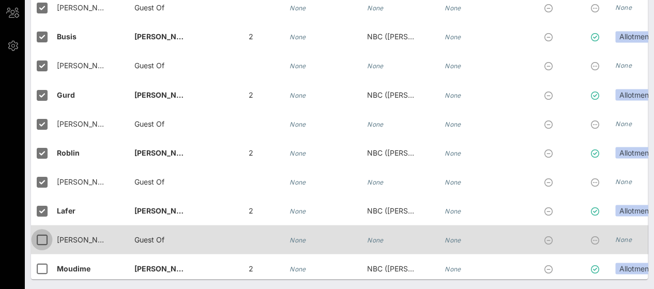
click at [41, 236] on div at bounding box center [42, 240] width 18 height 18
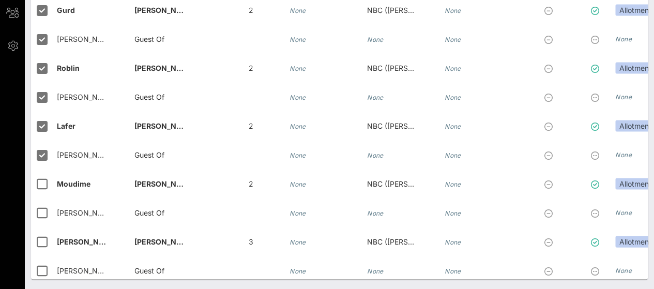
scroll to position [6840, 0]
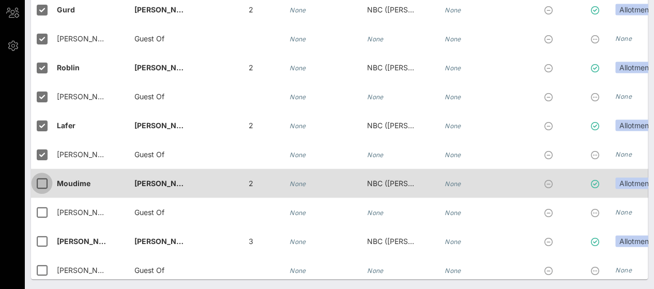
click at [44, 180] on div at bounding box center [42, 183] width 18 height 18
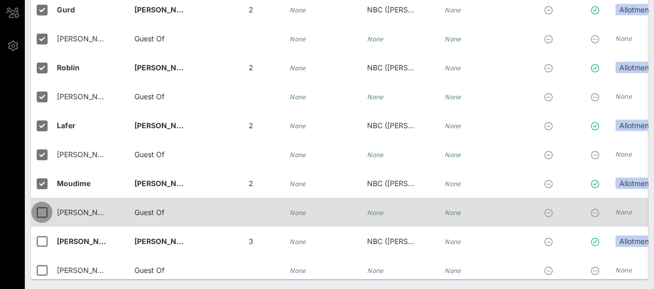
click at [41, 207] on div at bounding box center [42, 212] width 18 height 18
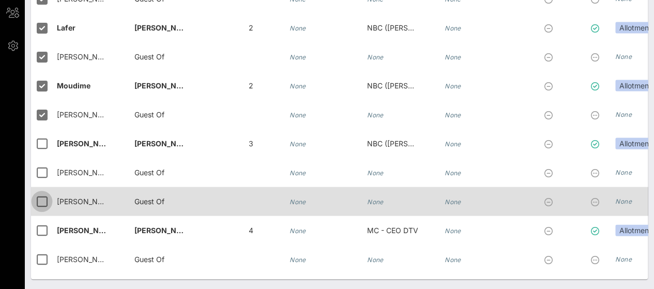
scroll to position [6938, 0]
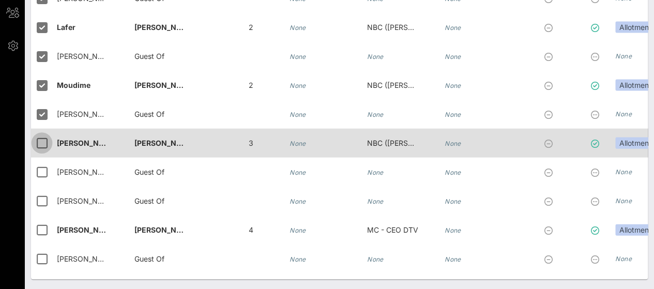
click at [42, 147] on div at bounding box center [42, 143] width 18 height 18
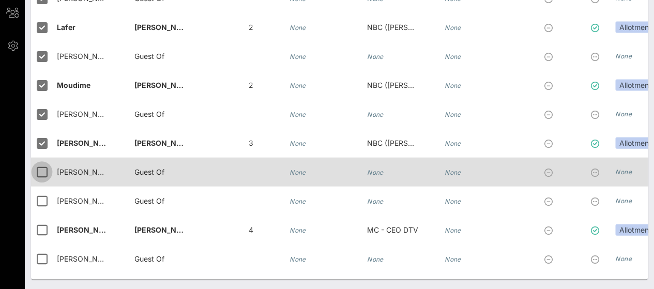
click at [40, 172] on div at bounding box center [42, 172] width 18 height 18
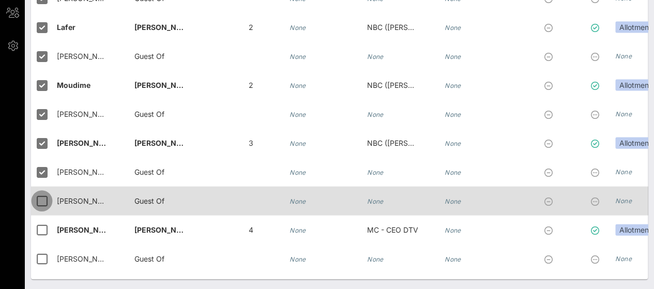
click at [40, 202] on div at bounding box center [42, 201] width 18 height 18
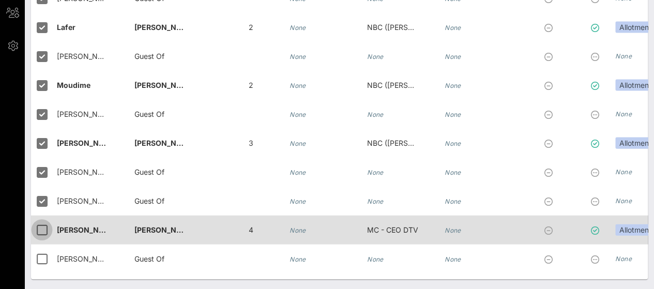
click at [41, 230] on div at bounding box center [42, 230] width 18 height 18
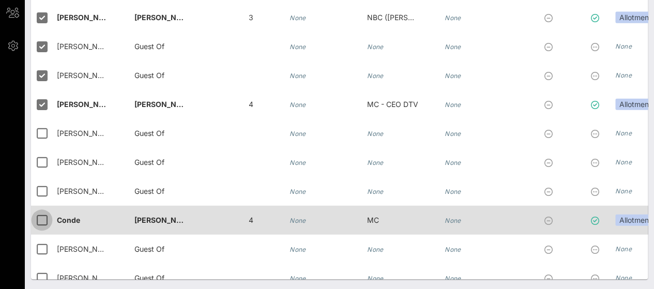
scroll to position [7064, 0]
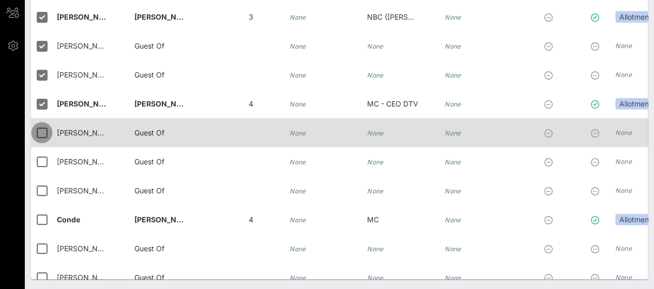
click at [41, 135] on div at bounding box center [42, 133] width 18 height 18
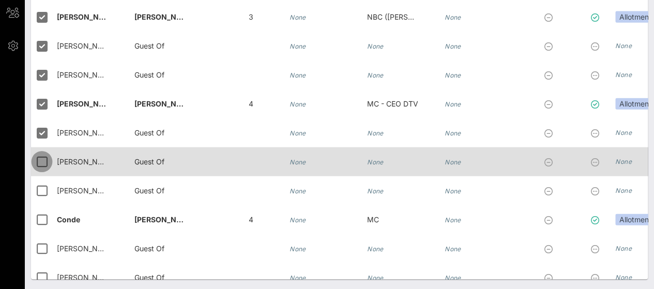
click at [41, 157] on div at bounding box center [42, 162] width 18 height 18
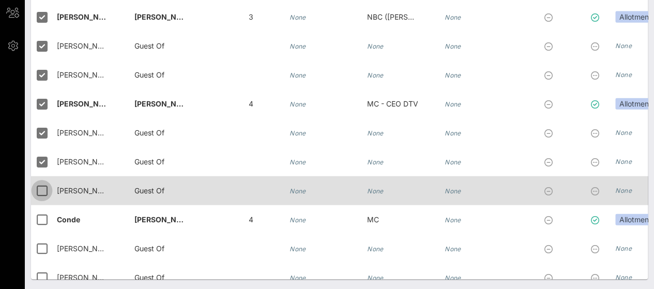
click at [42, 182] on div at bounding box center [42, 191] width 18 height 18
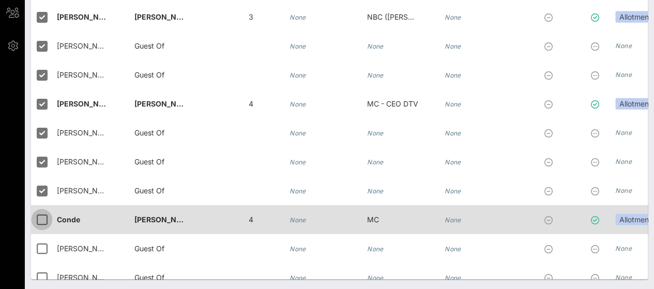
click at [42, 218] on div at bounding box center [42, 220] width 18 height 18
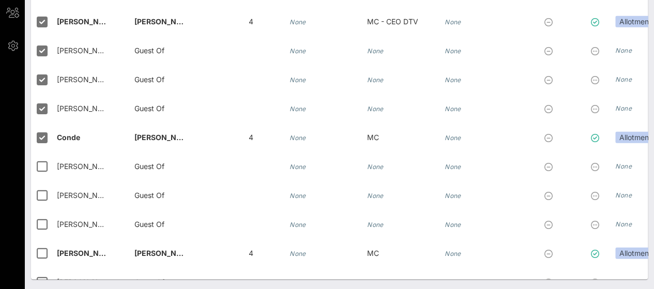
scroll to position [7147, 0]
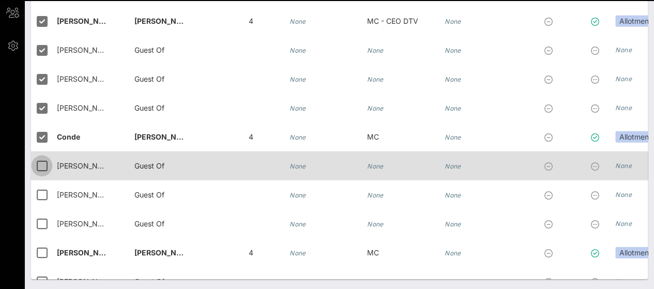
click at [43, 164] on div at bounding box center [42, 166] width 18 height 18
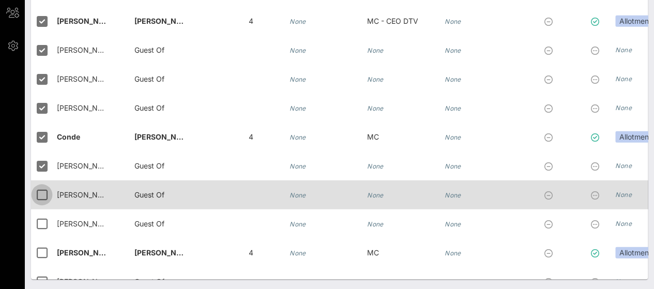
click at [42, 192] on div at bounding box center [42, 195] width 18 height 18
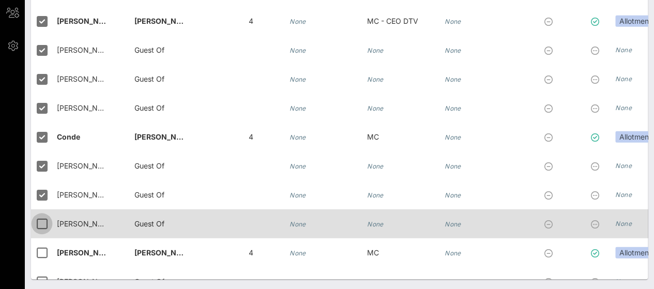
click at [40, 223] on div at bounding box center [42, 224] width 18 height 18
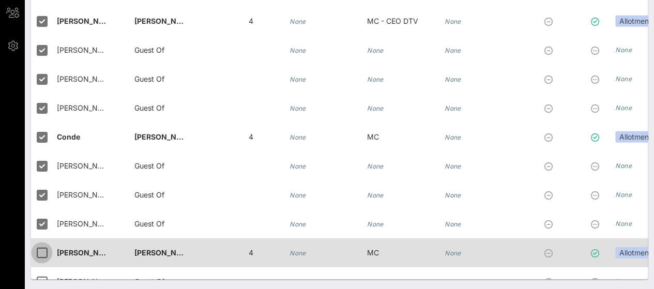
click at [44, 256] on div at bounding box center [42, 253] width 18 height 18
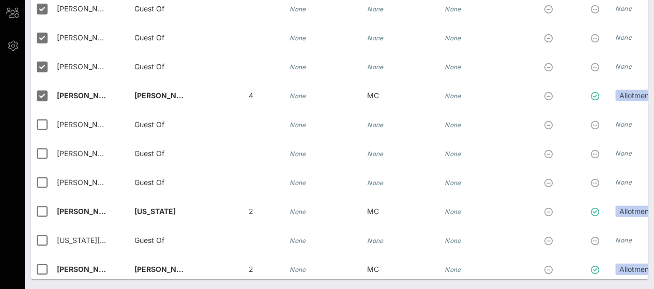
scroll to position [7306, 0]
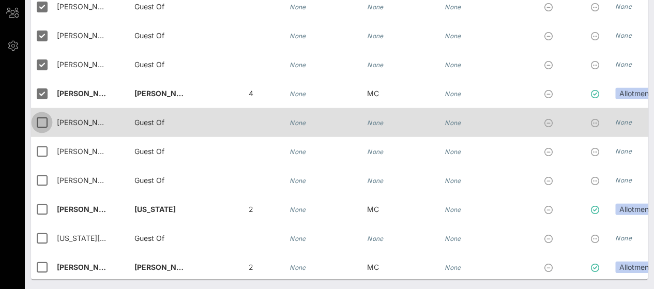
click at [44, 119] on div at bounding box center [42, 123] width 18 height 18
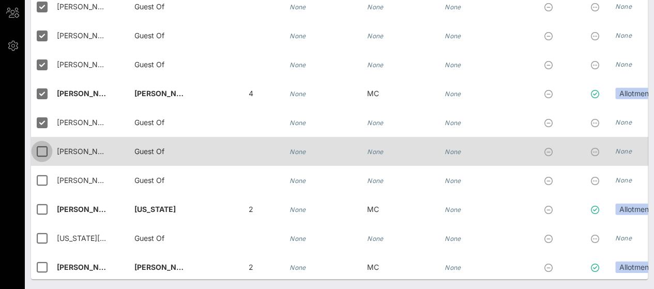
click at [41, 148] on div at bounding box center [42, 152] width 18 height 18
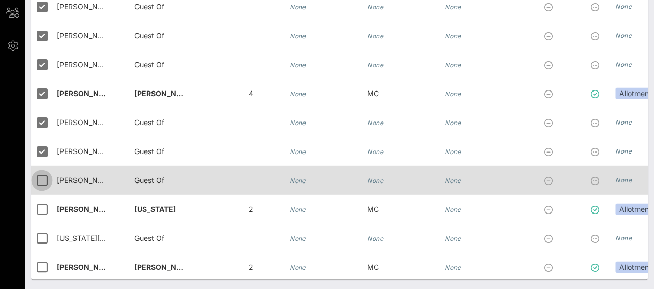
click at [41, 183] on div at bounding box center [42, 181] width 18 height 18
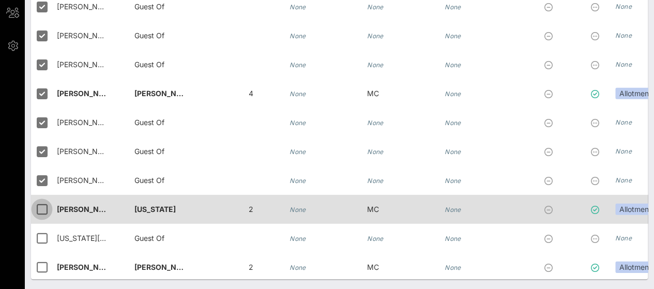
click at [42, 213] on div at bounding box center [42, 210] width 18 height 18
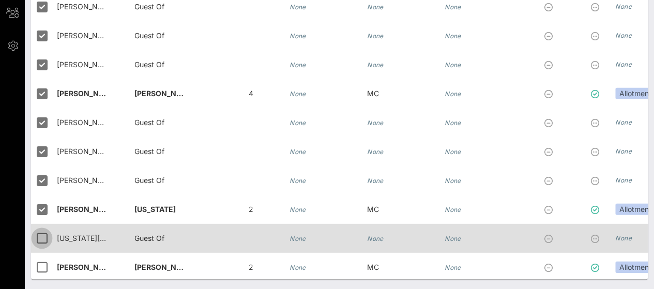
click at [43, 240] on div at bounding box center [42, 239] width 18 height 18
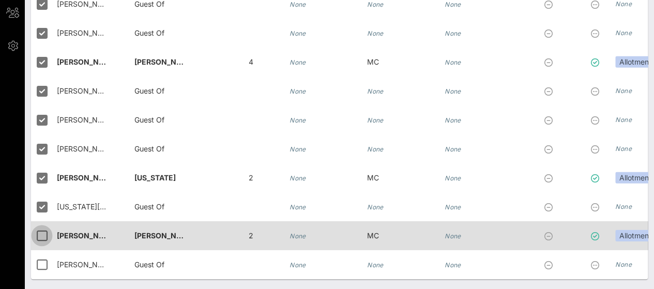
click at [43, 232] on div at bounding box center [42, 236] width 18 height 18
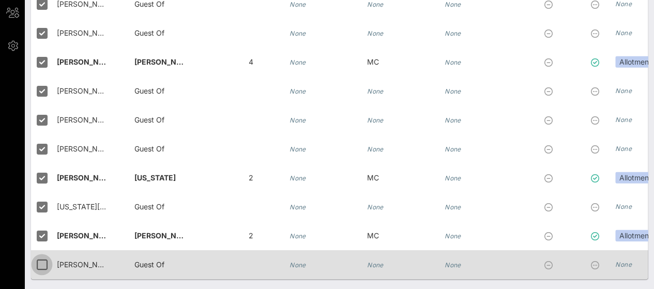
click at [45, 256] on div at bounding box center [42, 265] width 18 height 18
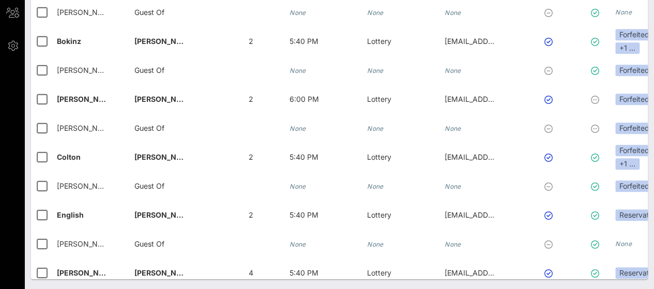
scroll to position [0, 0]
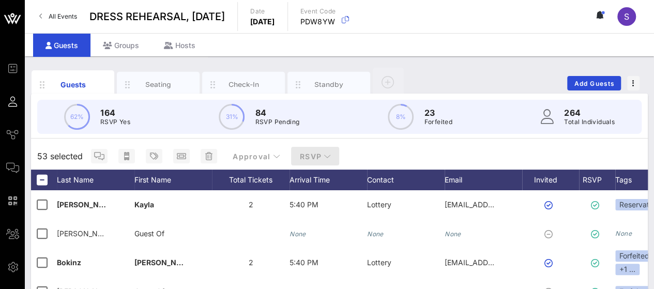
click at [305, 162] on button "RSVP" at bounding box center [315, 156] width 49 height 19
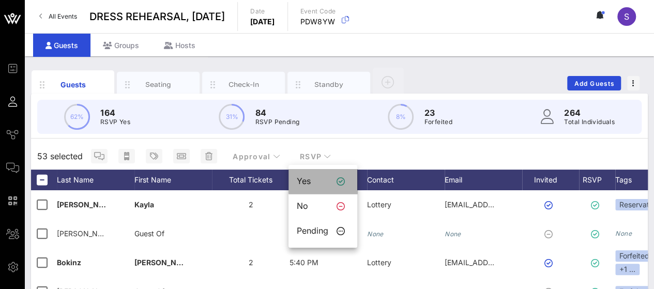
click at [307, 184] on div "Yes" at bounding box center [313, 181] width 32 height 10
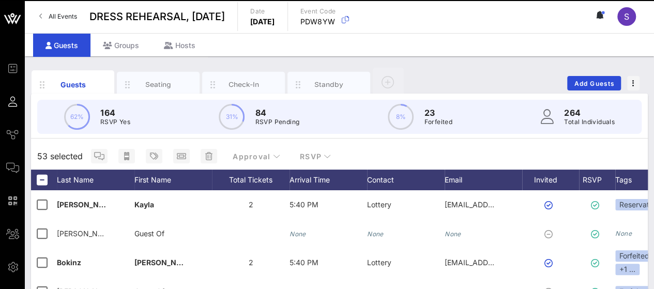
click at [381, 162] on div "53 selected Approval RSVP" at bounding box center [339, 156] width 617 height 27
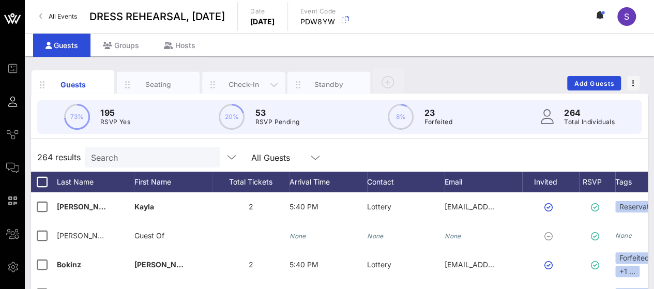
click at [238, 80] on div "Check-In" at bounding box center [244, 85] width 46 height 10
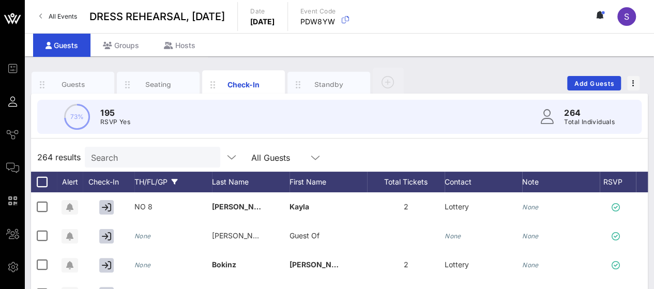
click at [152, 178] on div "TH/FL/GP" at bounding box center [174, 182] width 78 height 21
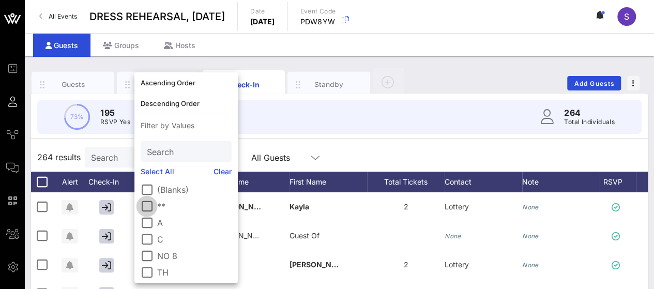
click at [147, 208] on div at bounding box center [147, 207] width 18 height 18
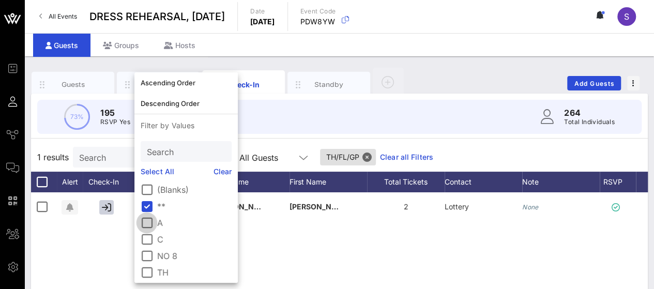
click at [148, 225] on div at bounding box center [147, 223] width 18 height 18
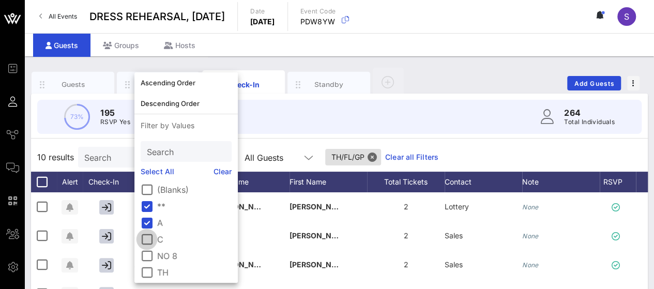
click at [147, 242] on div at bounding box center [147, 240] width 18 height 18
click at [147, 250] on div at bounding box center [147, 256] width 18 height 18
click at [148, 271] on div at bounding box center [147, 273] width 18 height 18
click at [452, 145] on div "20 results Search All Guests TH/[GEOGRAPHIC_DATA]/GP Clear all Filters" at bounding box center [339, 157] width 617 height 29
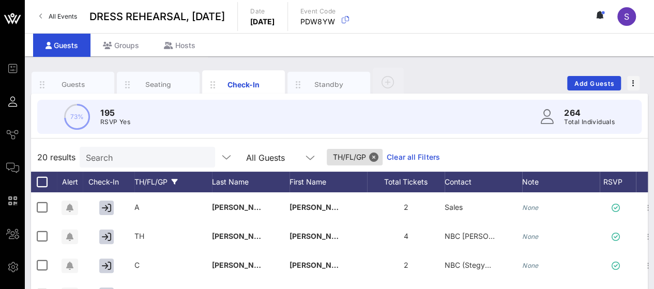
scroll to position [202, 0]
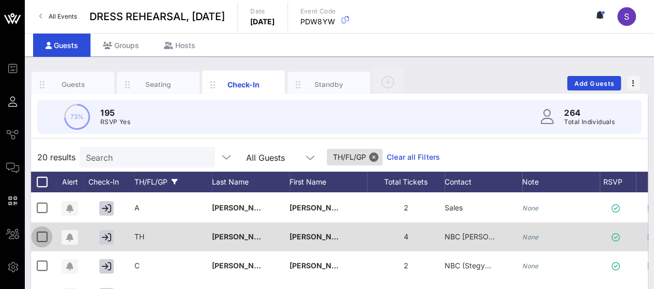
click at [41, 237] on div at bounding box center [42, 237] width 18 height 18
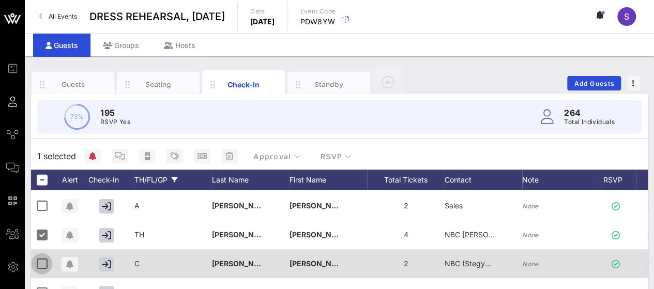
click at [38, 263] on div at bounding box center [42, 264] width 18 height 18
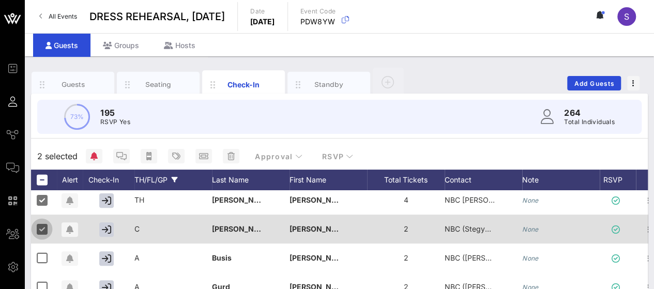
scroll to position [248, 0]
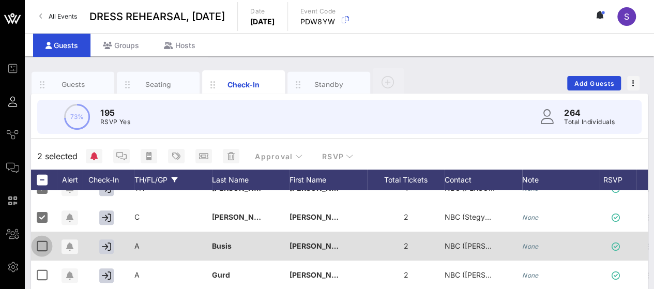
click at [42, 245] on div at bounding box center [42, 246] width 18 height 18
click at [46, 247] on div at bounding box center [42, 246] width 18 height 18
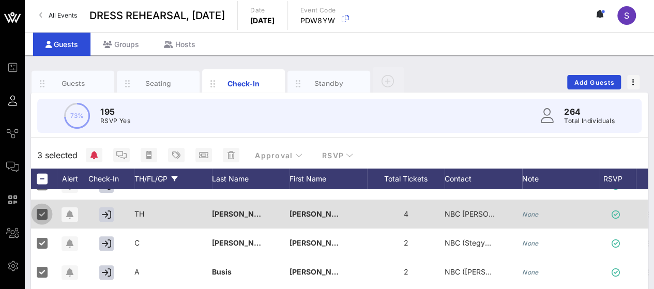
scroll to position [209, 0]
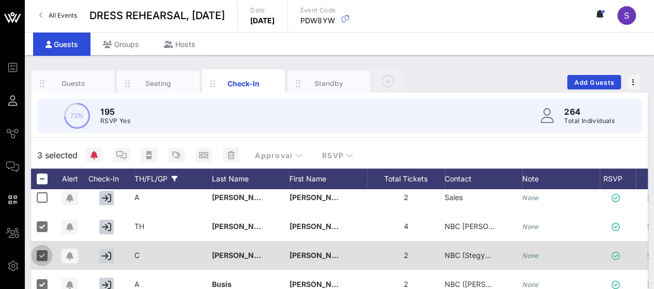
click at [41, 256] on div at bounding box center [42, 256] width 18 height 18
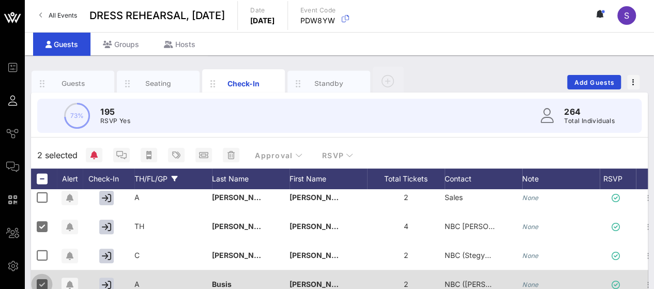
click at [40, 276] on div at bounding box center [42, 285] width 18 height 18
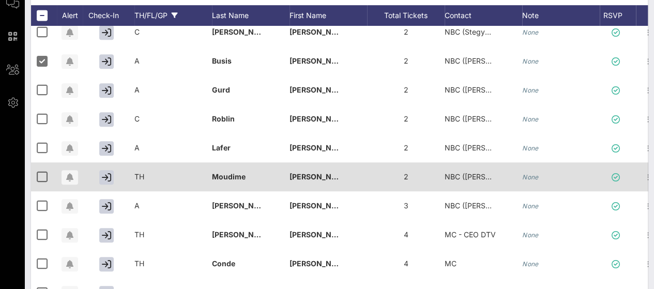
scroll to position [185, 0]
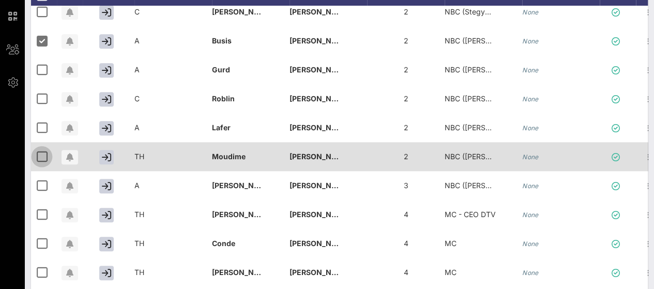
click at [41, 148] on div at bounding box center [42, 157] width 18 height 18
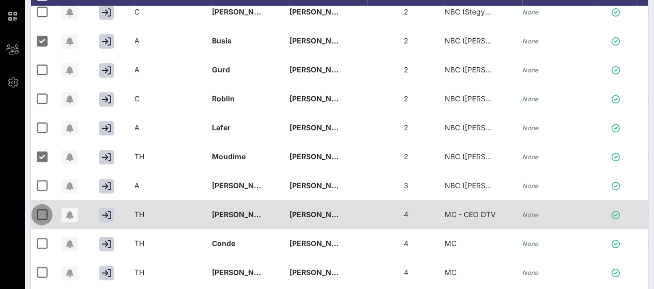
click at [39, 209] on div at bounding box center [42, 215] width 18 height 18
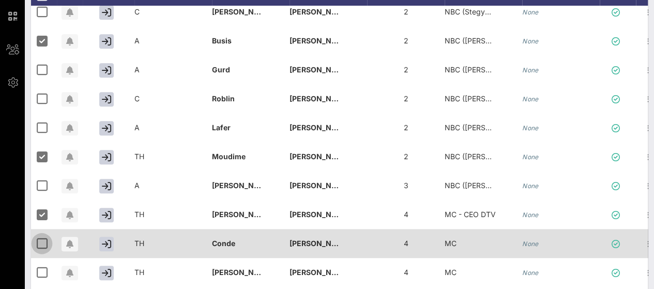
click at [39, 235] on div at bounding box center [42, 244] width 18 height 18
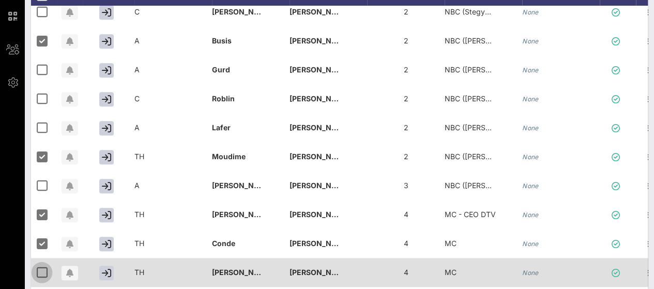
click at [40, 264] on div at bounding box center [42, 273] width 18 height 18
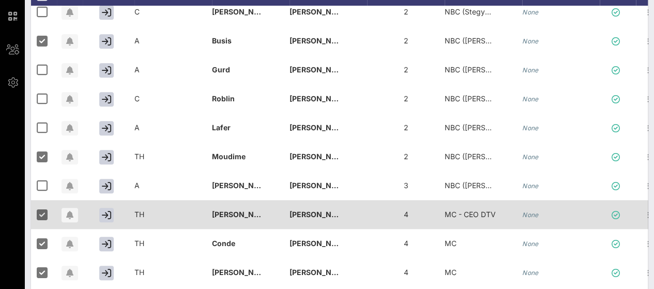
scroll to position [221, 0]
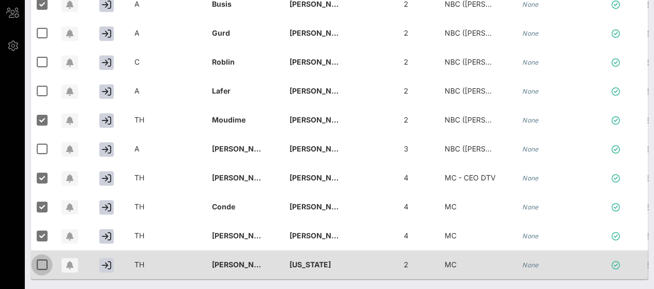
click at [38, 256] on div at bounding box center [42, 265] width 18 height 18
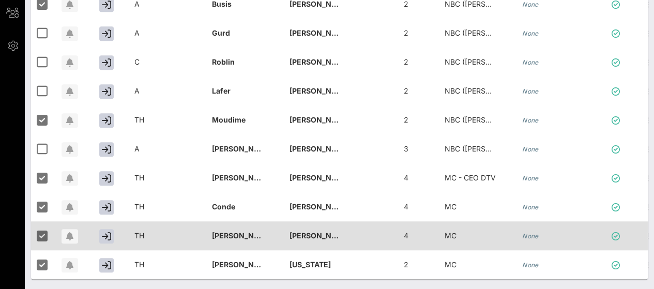
click at [69, 239] on div at bounding box center [70, 235] width 26 height 29
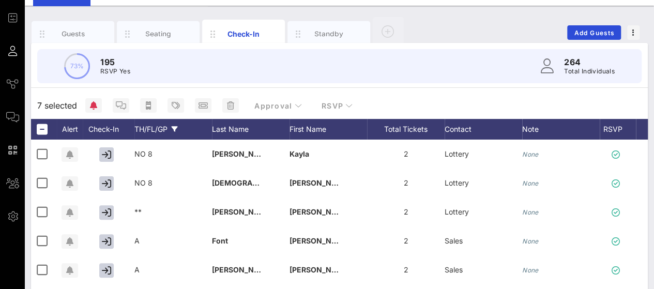
scroll to position [0, 0]
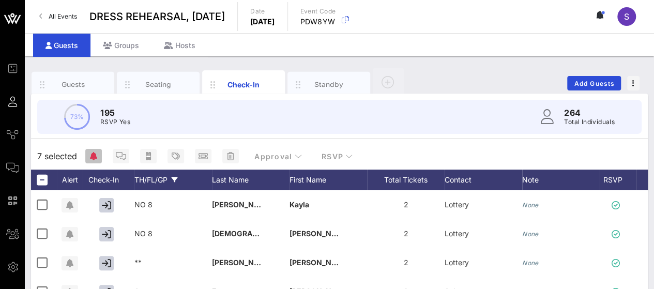
click at [97, 153] on icon "button" at bounding box center [93, 156] width 7 height 8
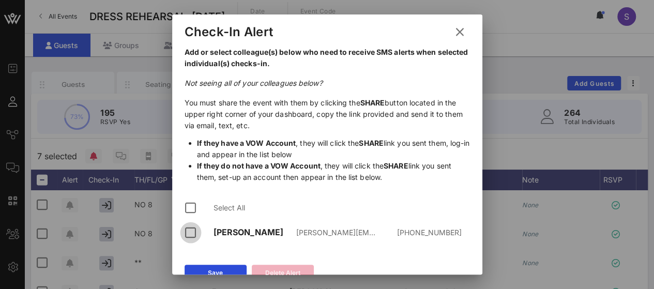
click at [193, 233] on div at bounding box center [191, 233] width 18 height 18
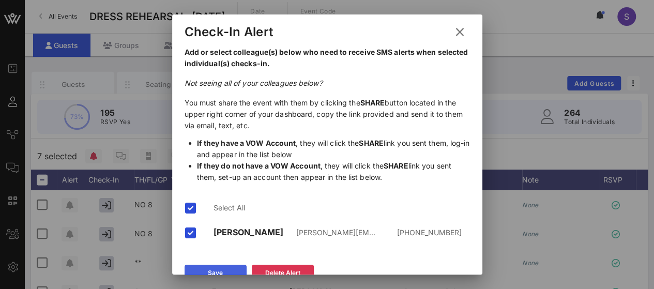
click at [195, 272] on button "Save" at bounding box center [216, 273] width 62 height 17
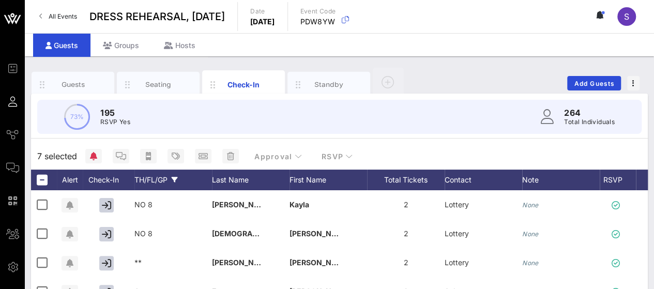
click at [149, 174] on div "TH/FL/GP" at bounding box center [174, 180] width 78 height 21
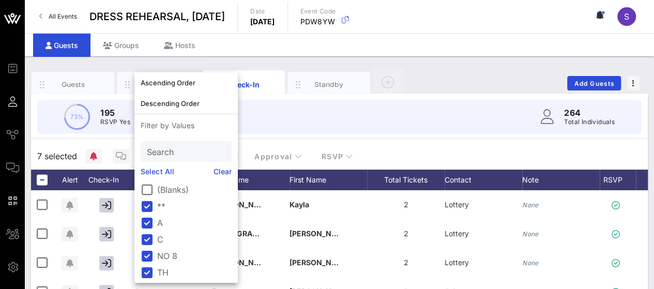
click at [219, 176] on link "Clear" at bounding box center [223, 171] width 19 height 11
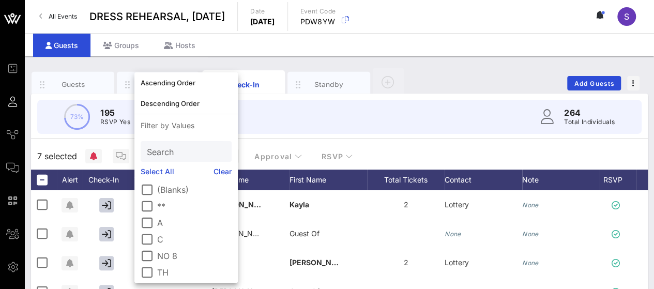
click at [393, 151] on div "7 selected Approval RSVP" at bounding box center [339, 156] width 617 height 27
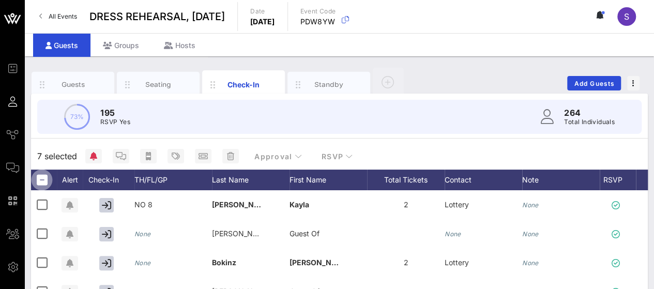
click at [42, 176] on div at bounding box center [42, 180] width 18 height 18
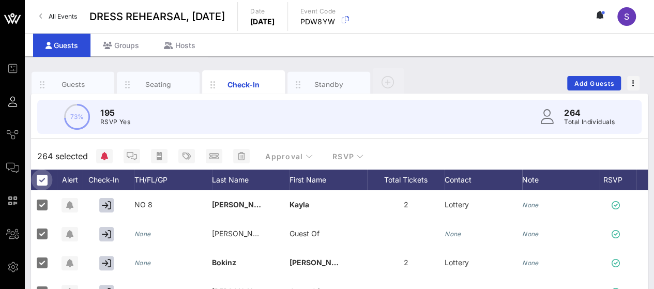
click at [42, 176] on div at bounding box center [42, 180] width 18 height 18
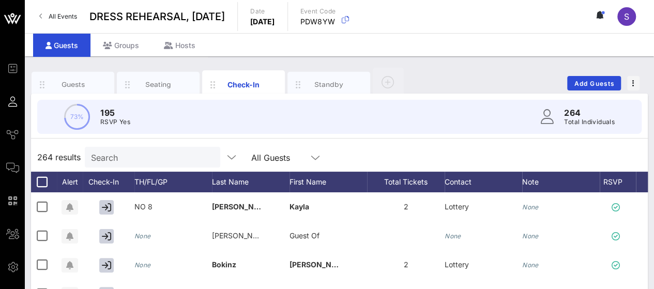
click at [140, 148] on div "Search" at bounding box center [151, 157] width 121 height 21
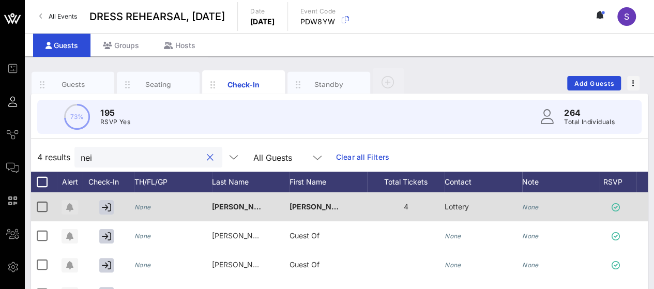
type input "nei"
click at [69, 207] on icon "button" at bounding box center [69, 207] width 7 height 8
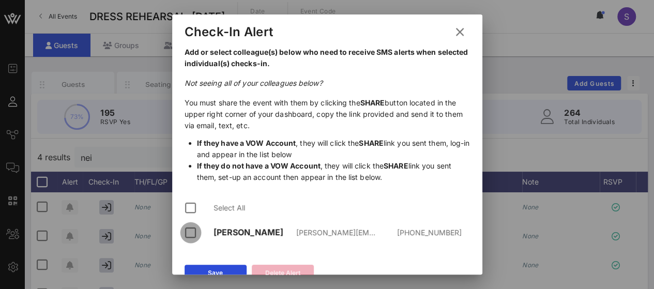
click at [189, 234] on div at bounding box center [191, 233] width 18 height 18
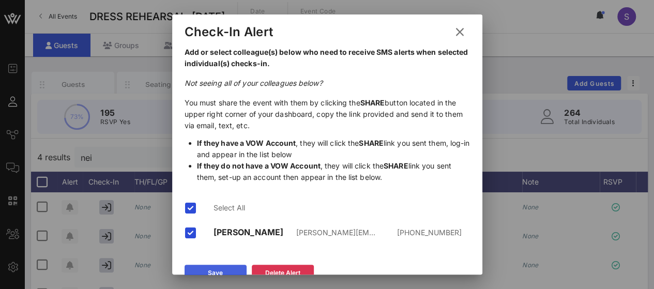
click at [222, 267] on button "Save" at bounding box center [216, 273] width 62 height 17
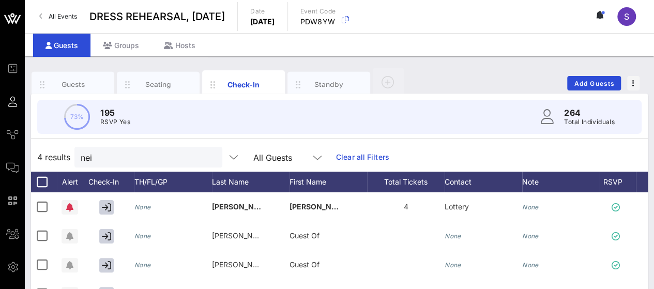
click at [366, 155] on link "Clear all Filters" at bounding box center [362, 157] width 53 height 11
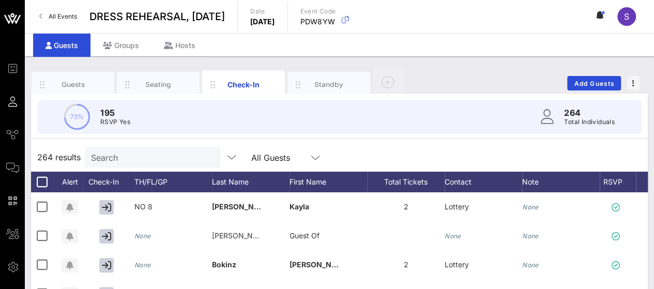
click at [65, 181] on div "Alert" at bounding box center [70, 182] width 26 height 21
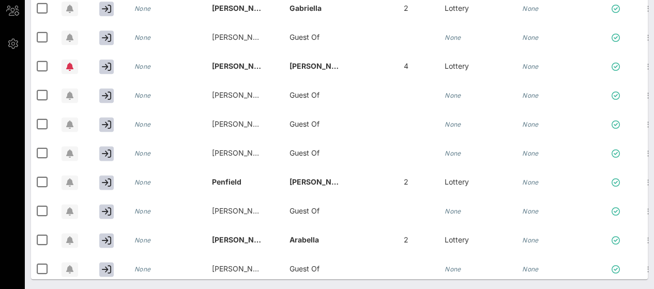
scroll to position [554, 0]
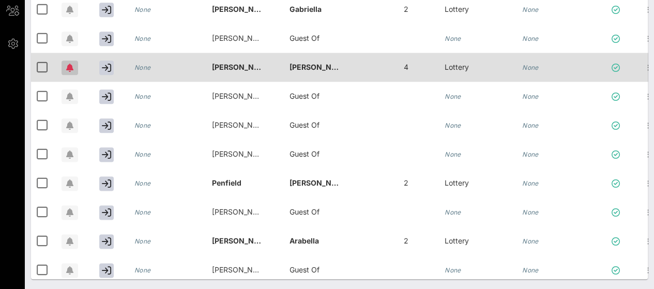
click at [70, 66] on icon "button" at bounding box center [69, 68] width 7 height 8
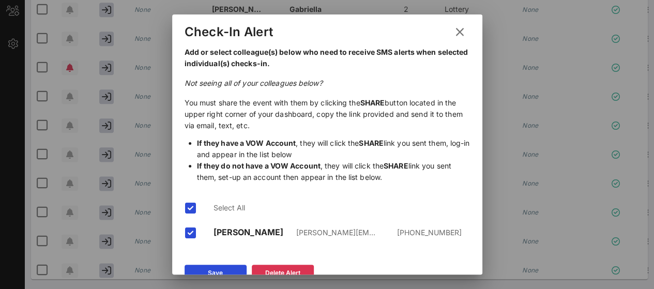
click at [453, 32] on icon at bounding box center [460, 32] width 14 height 12
